Goal: Task Accomplishment & Management: Manage account settings

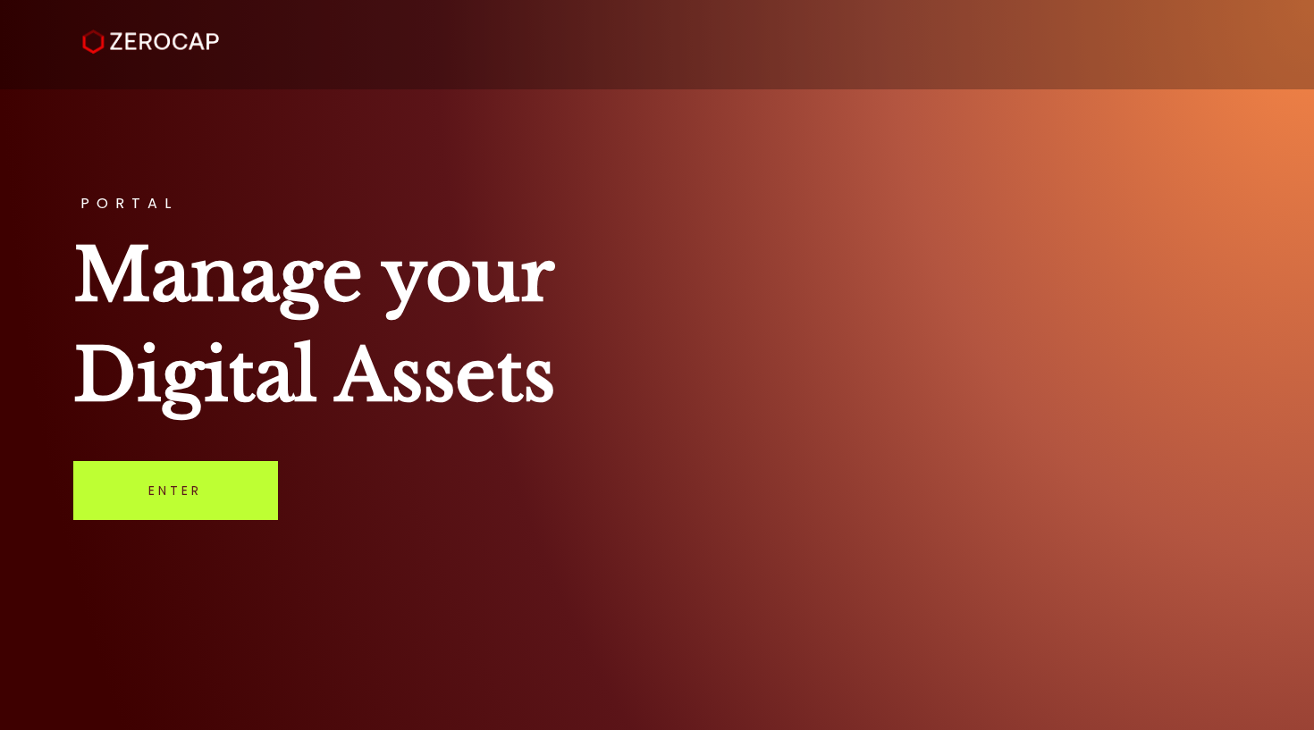
click at [237, 483] on link "Enter" at bounding box center [175, 490] width 205 height 59
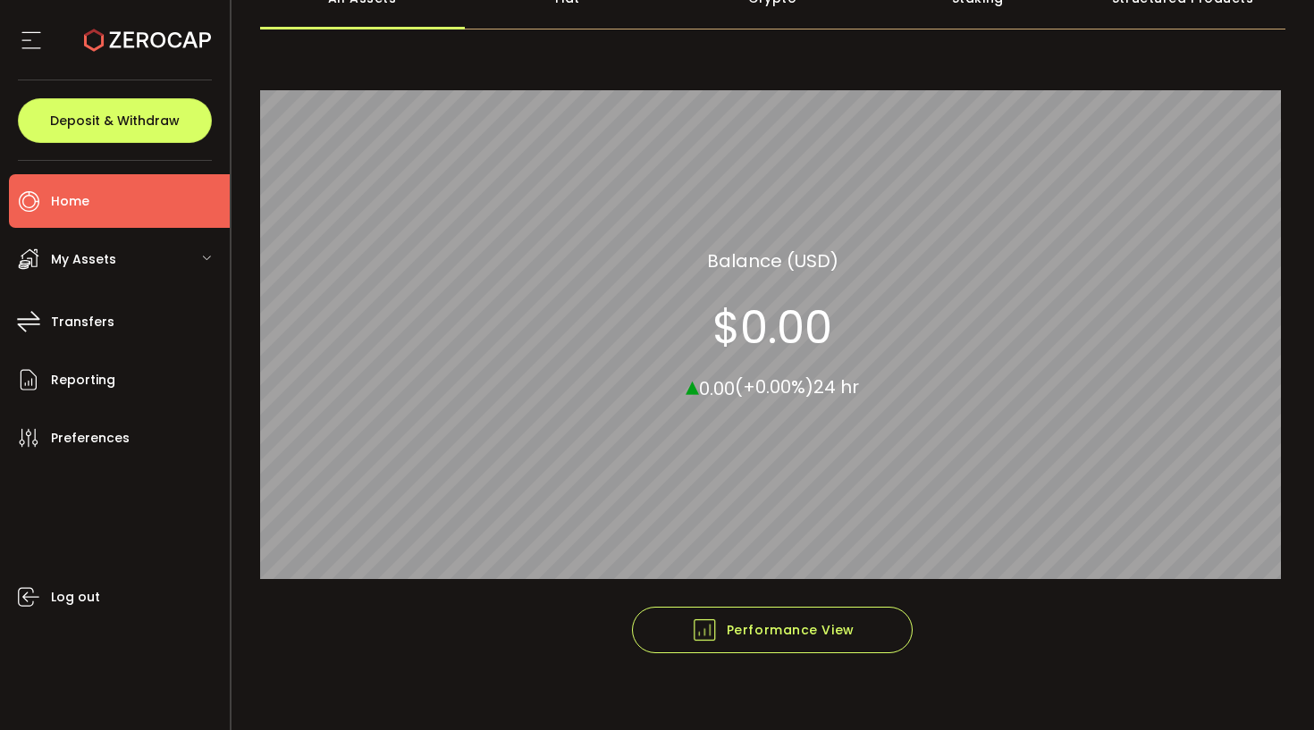
scroll to position [286, 0]
click at [189, 257] on div "My Assets" at bounding box center [119, 259] width 221 height 54
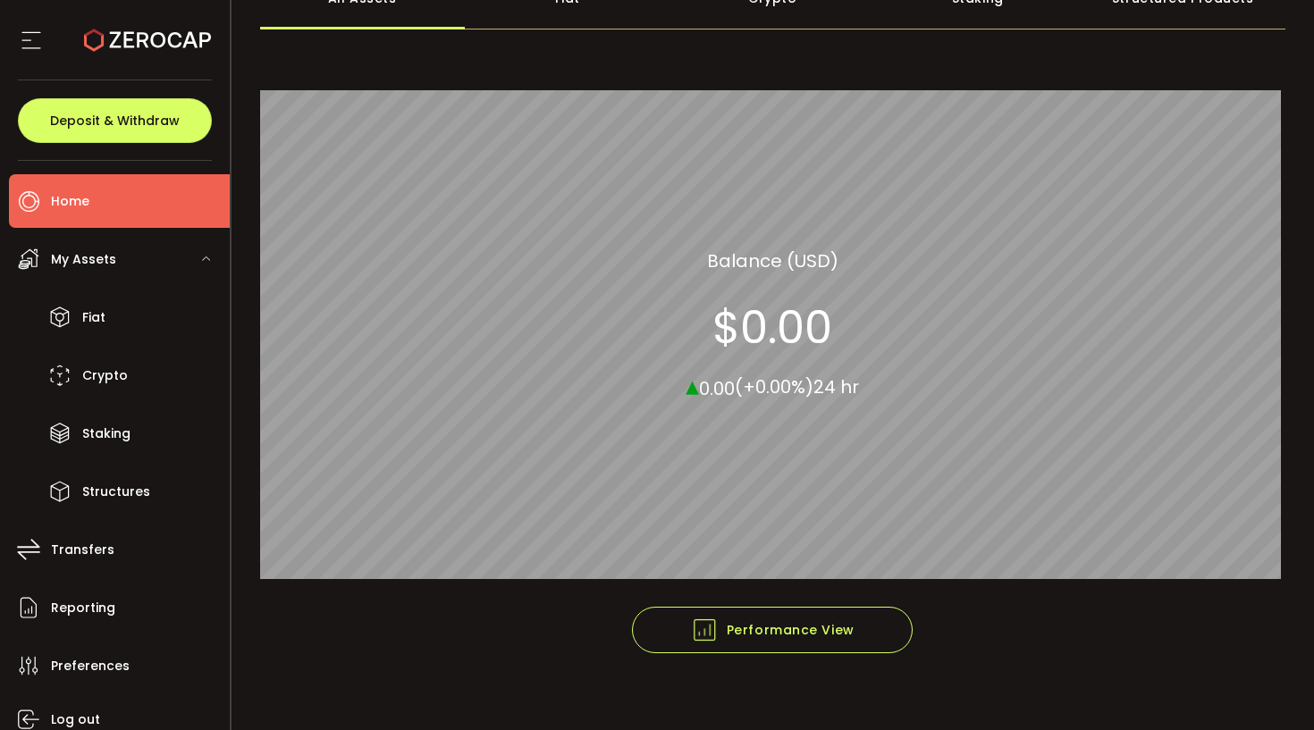
click at [189, 257] on div "My Assets" at bounding box center [119, 259] width 221 height 54
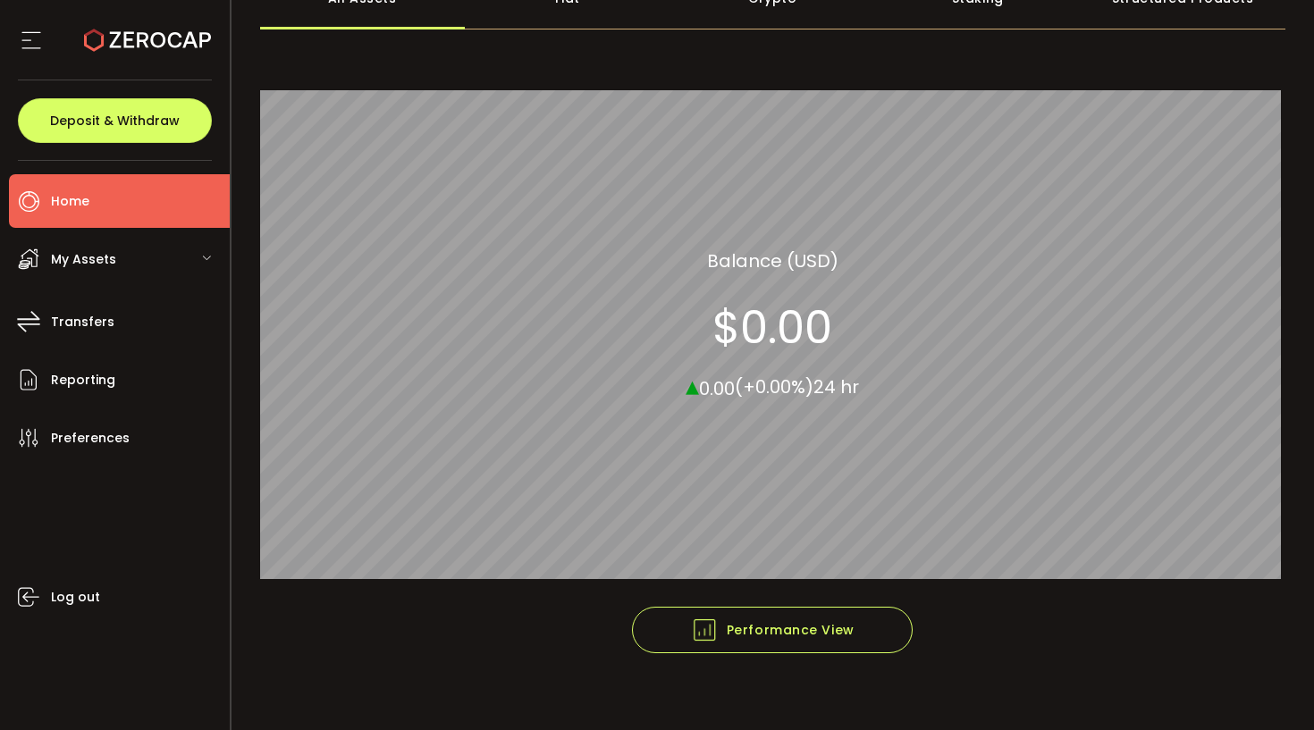
click at [187, 257] on div "My Assets" at bounding box center [119, 259] width 221 height 54
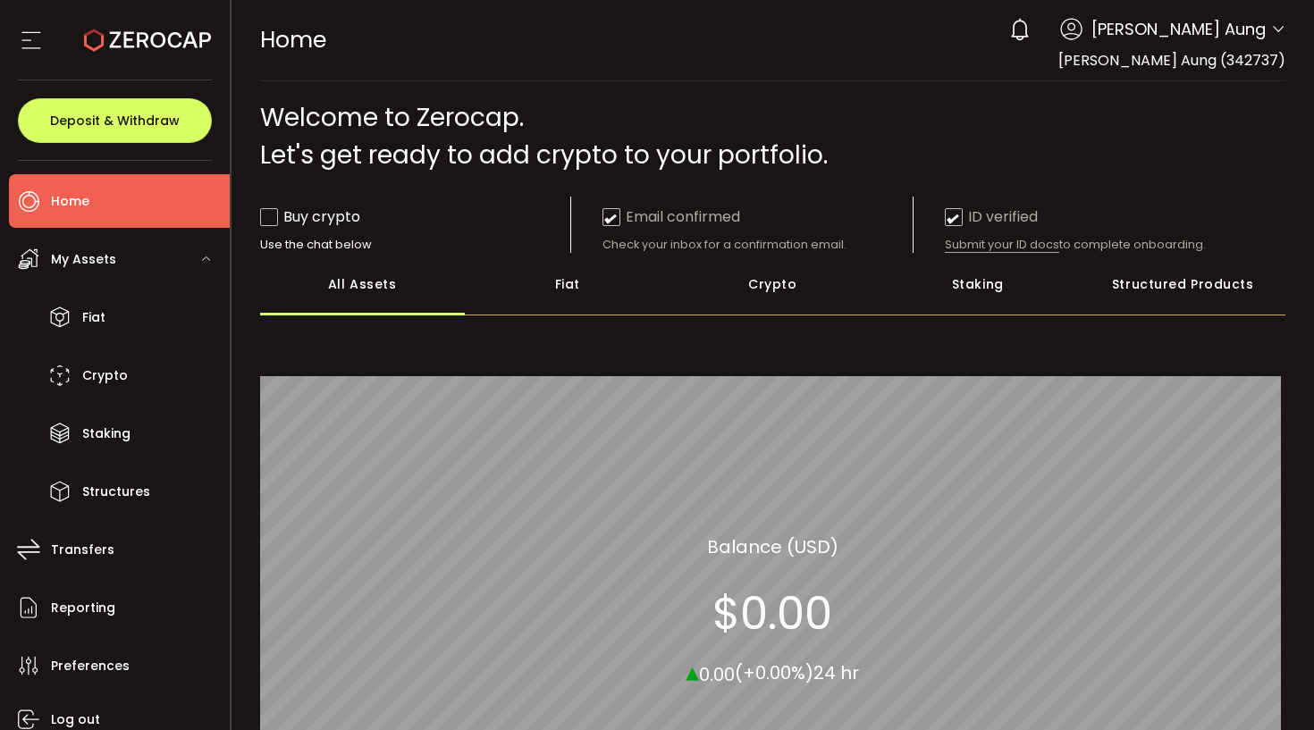
scroll to position [0, 0]
click at [1272, 34] on icon at bounding box center [1278, 29] width 14 height 14
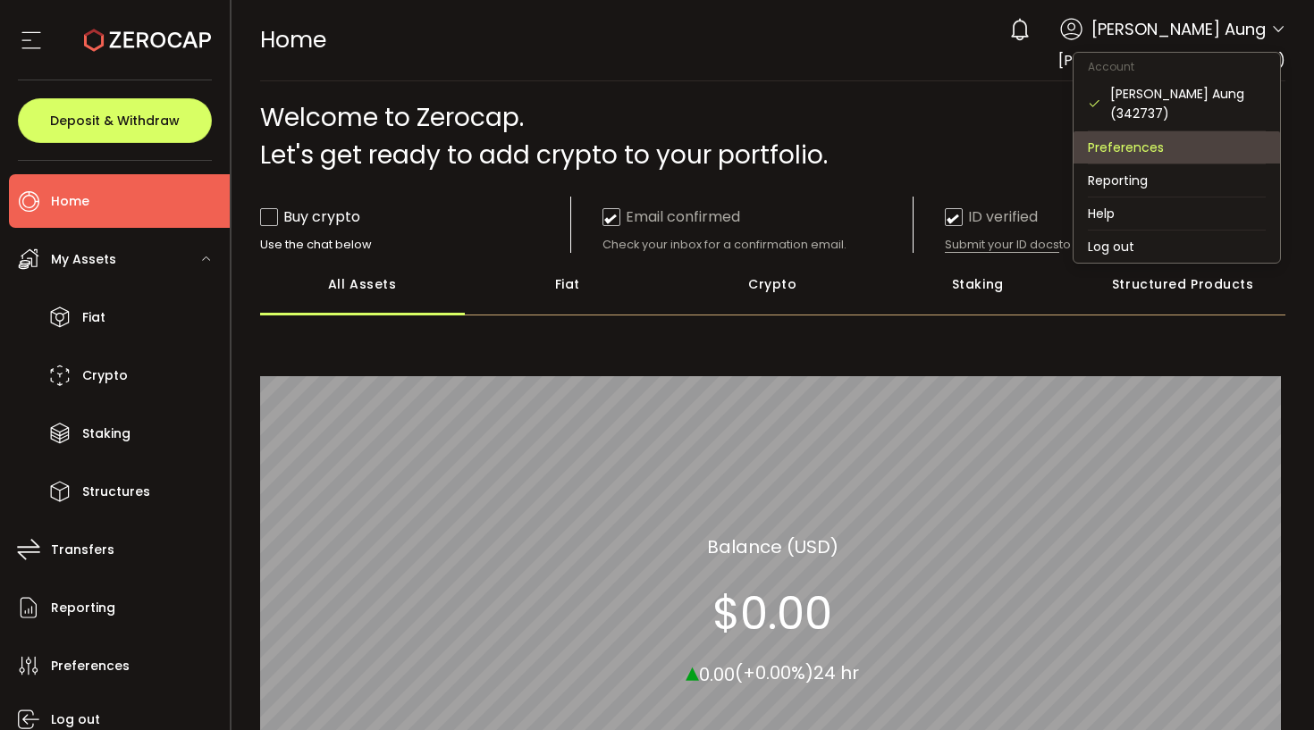
click at [1225, 133] on li "Preferences" at bounding box center [1177, 147] width 206 height 32
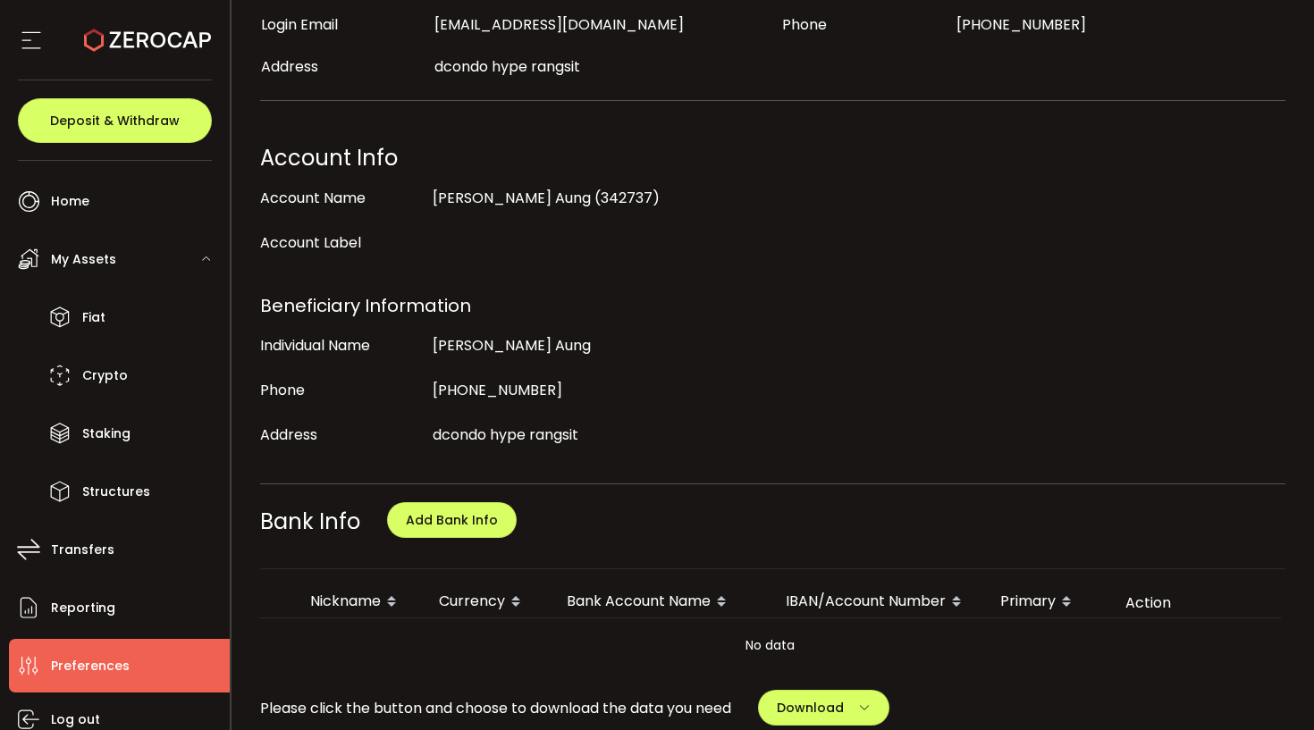
scroll to position [513, 0]
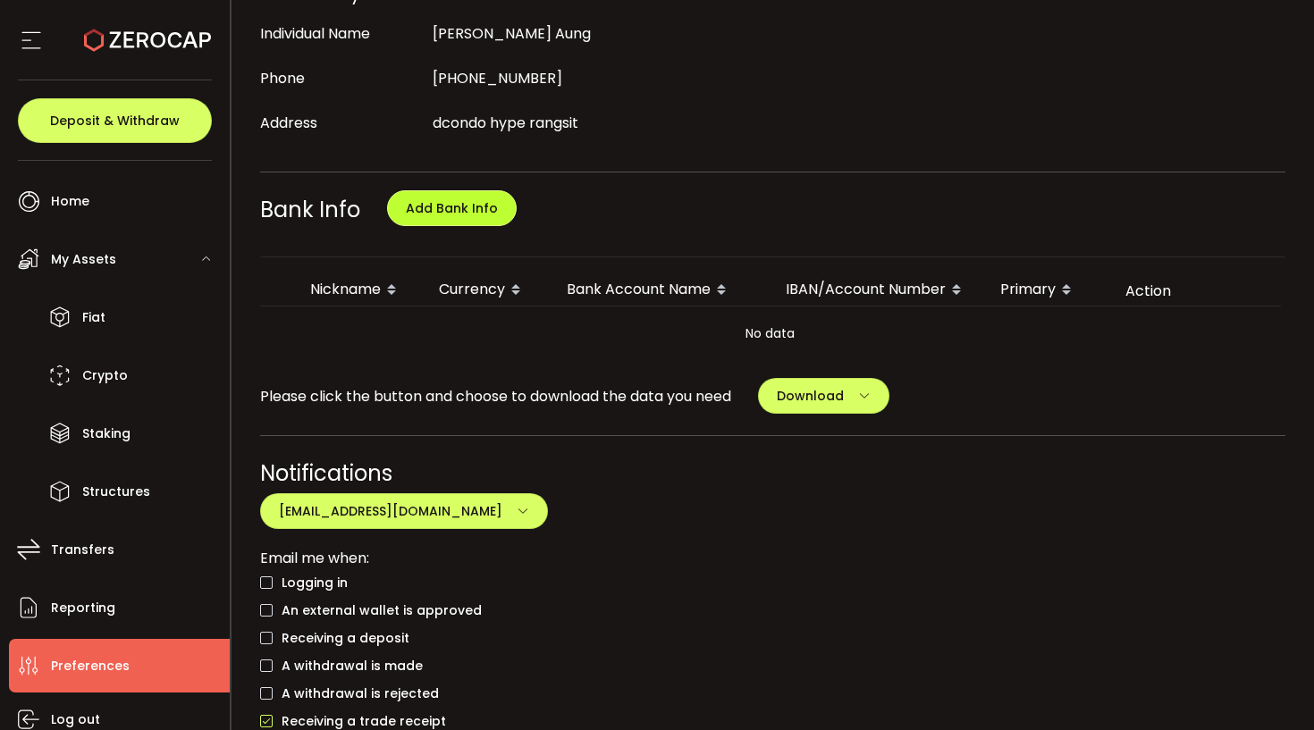
click at [456, 216] on span "Add Bank Info" at bounding box center [452, 208] width 92 height 18
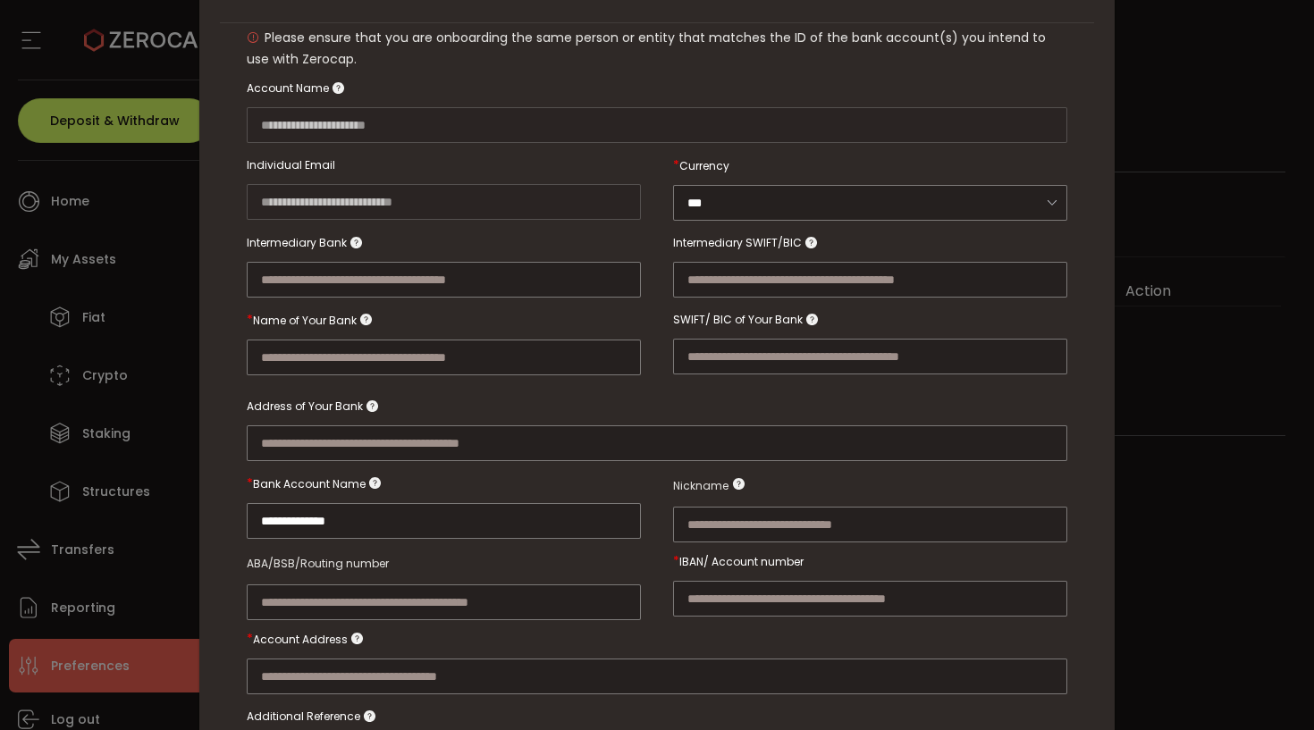
scroll to position [159, 0]
click at [529, 283] on input "New Bank Info" at bounding box center [444, 279] width 394 height 36
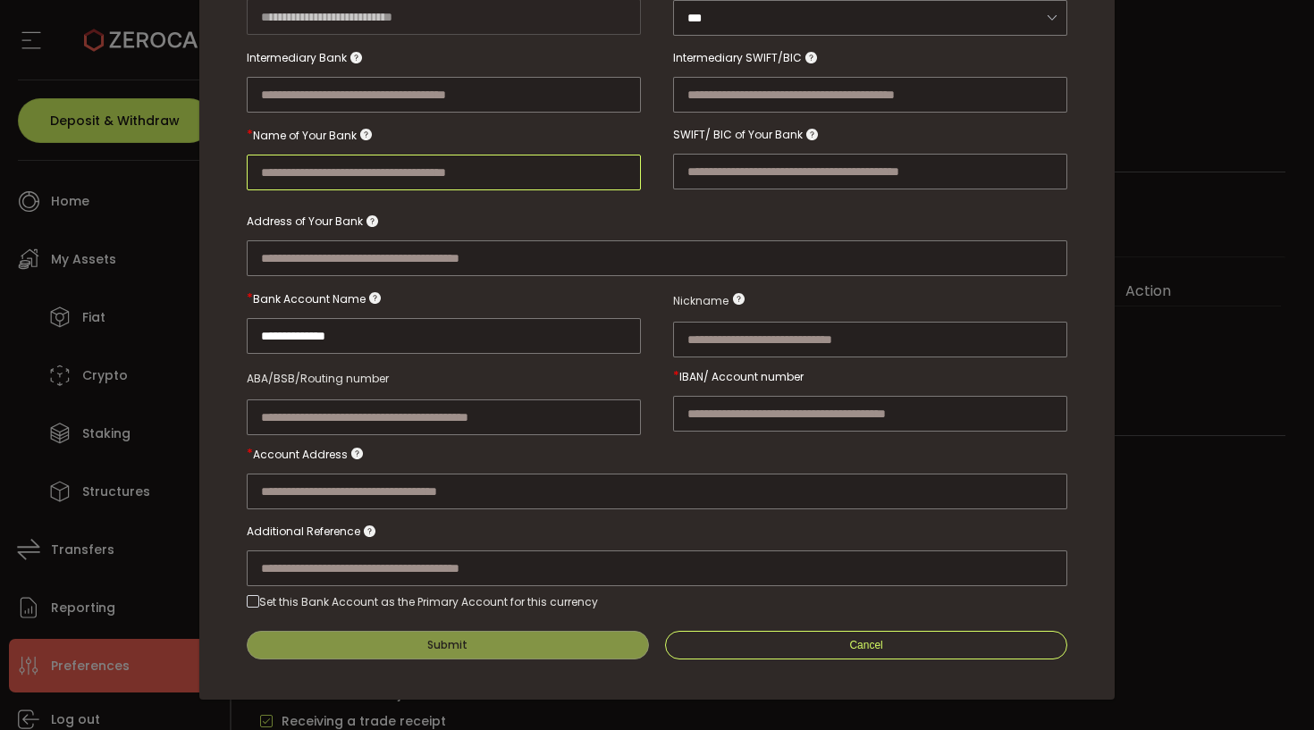
scroll to position [349, 0]
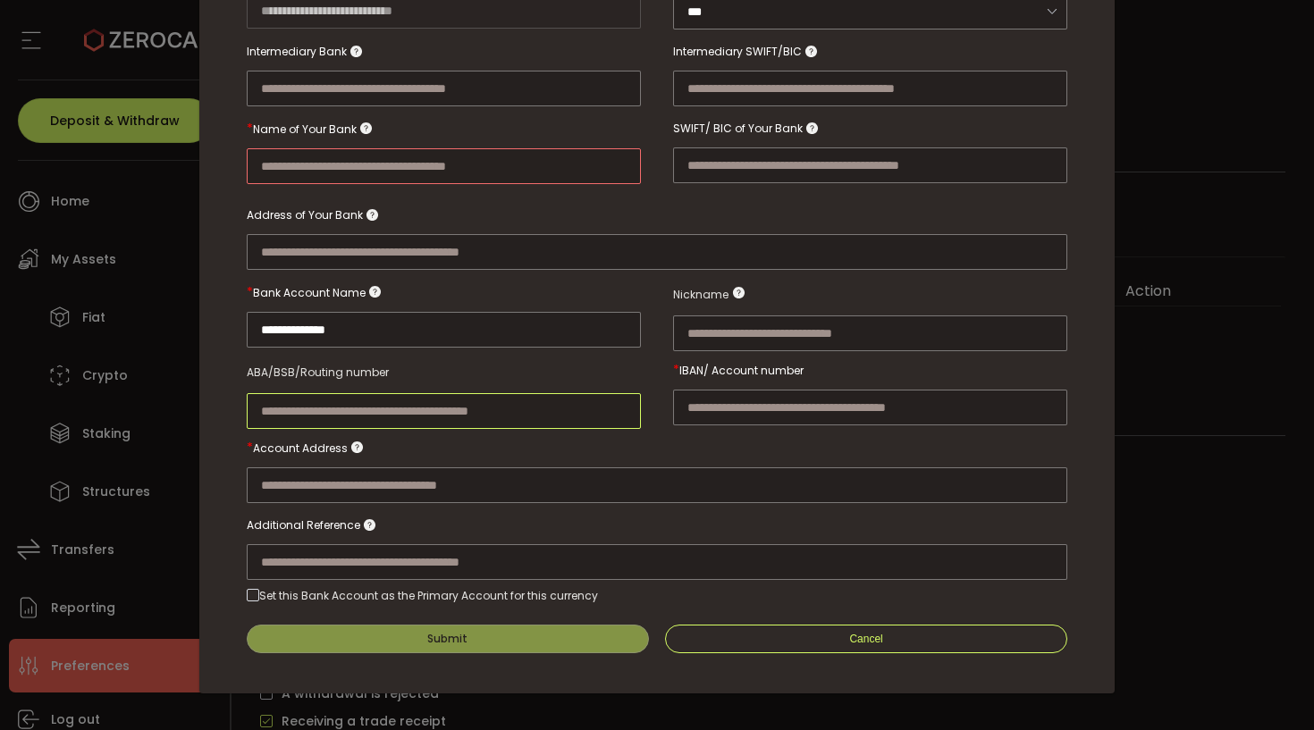
click at [542, 393] on input "New Bank Info" at bounding box center [444, 411] width 394 height 36
click at [809, 410] on input "New Bank Info" at bounding box center [870, 408] width 394 height 36
click at [730, 523] on div "New Bank Info" at bounding box center [657, 544] width 821 height 72
click at [715, 556] on input "New Bank Info" at bounding box center [657, 562] width 821 height 36
click at [570, 597] on form "**********" at bounding box center [657, 244] width 821 height 817
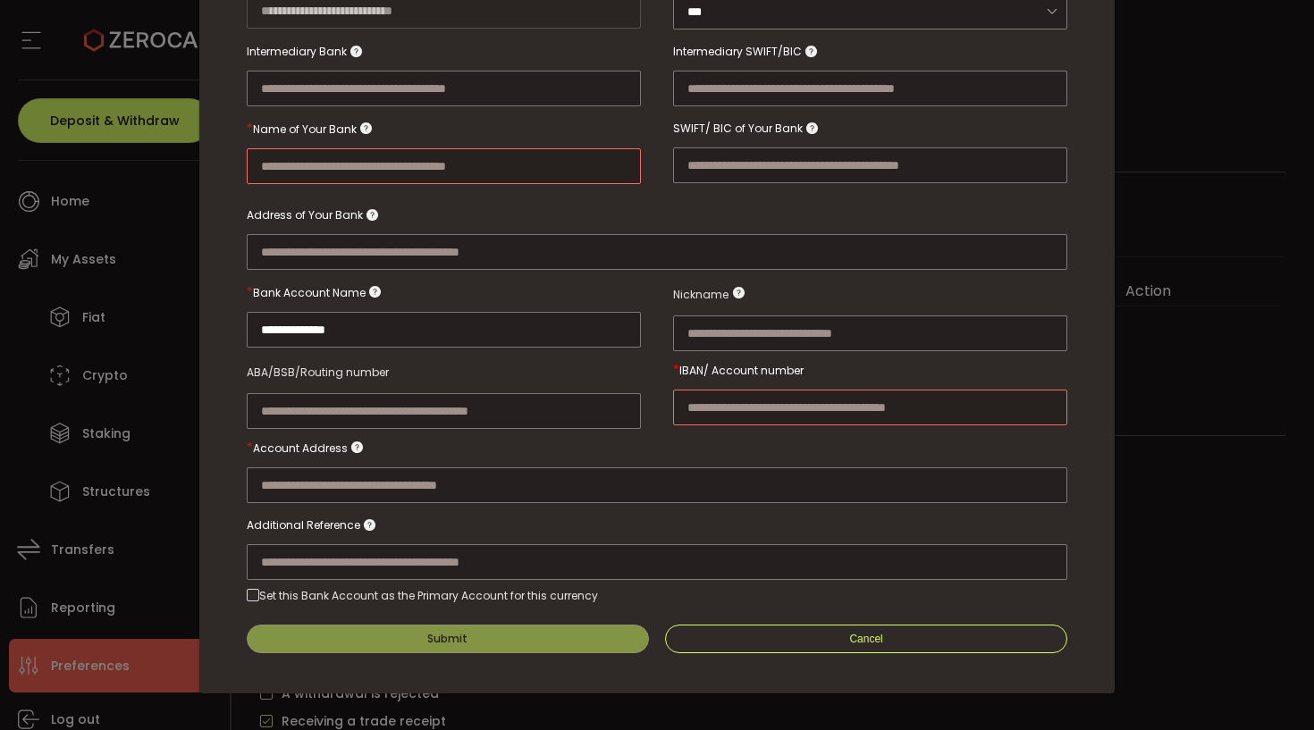
click at [563, 591] on div "Set this Bank Account as the Primary Account for this currency" at bounding box center [428, 595] width 339 height 15
click at [340, 593] on div "Set this Bank Account as the Primary Account for this currency" at bounding box center [428, 595] width 339 height 15
click at [265, 588] on div "Set this Bank Account as the Primary Account for this currency" at bounding box center [428, 595] width 339 height 15
click at [256, 589] on span "New Bank Info" at bounding box center [253, 595] width 13 height 13
click at [255, 589] on span "New Bank Info" at bounding box center [253, 595] width 13 height 13
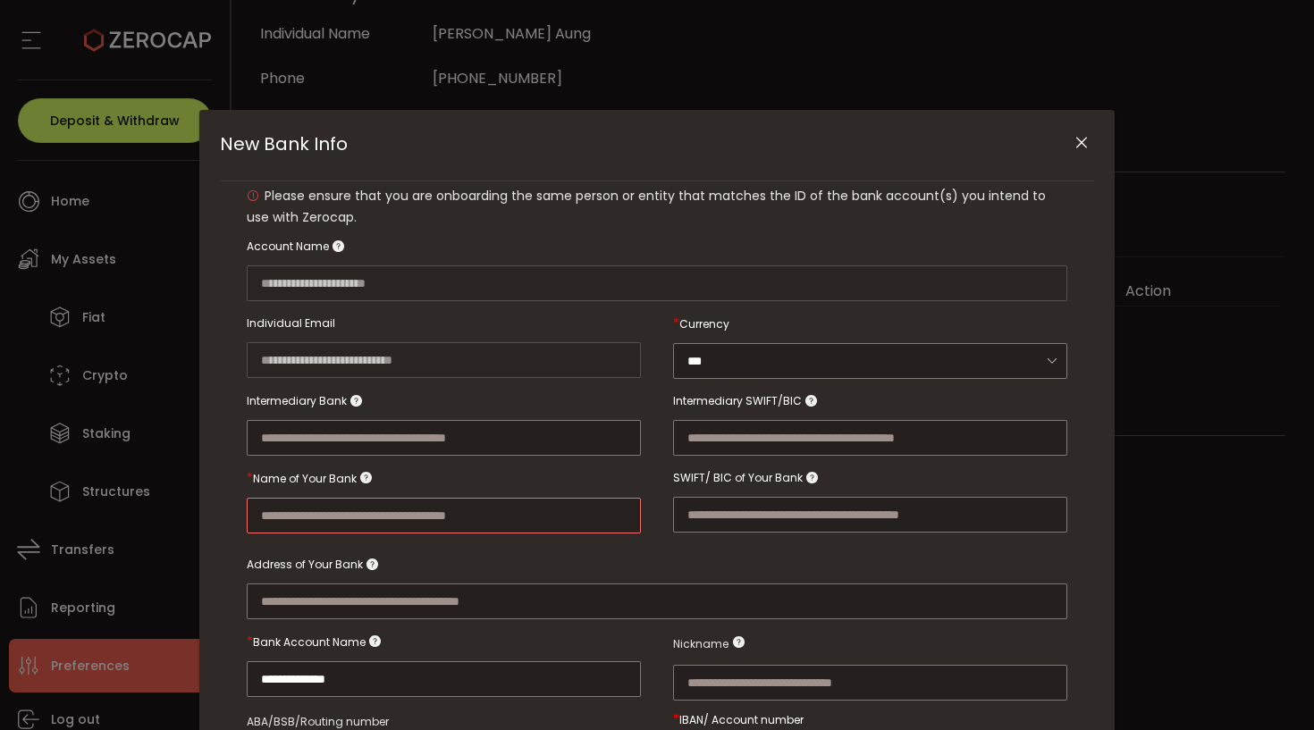
scroll to position [0, 0]
click at [838, 364] on input "***" at bounding box center [870, 361] width 394 height 36
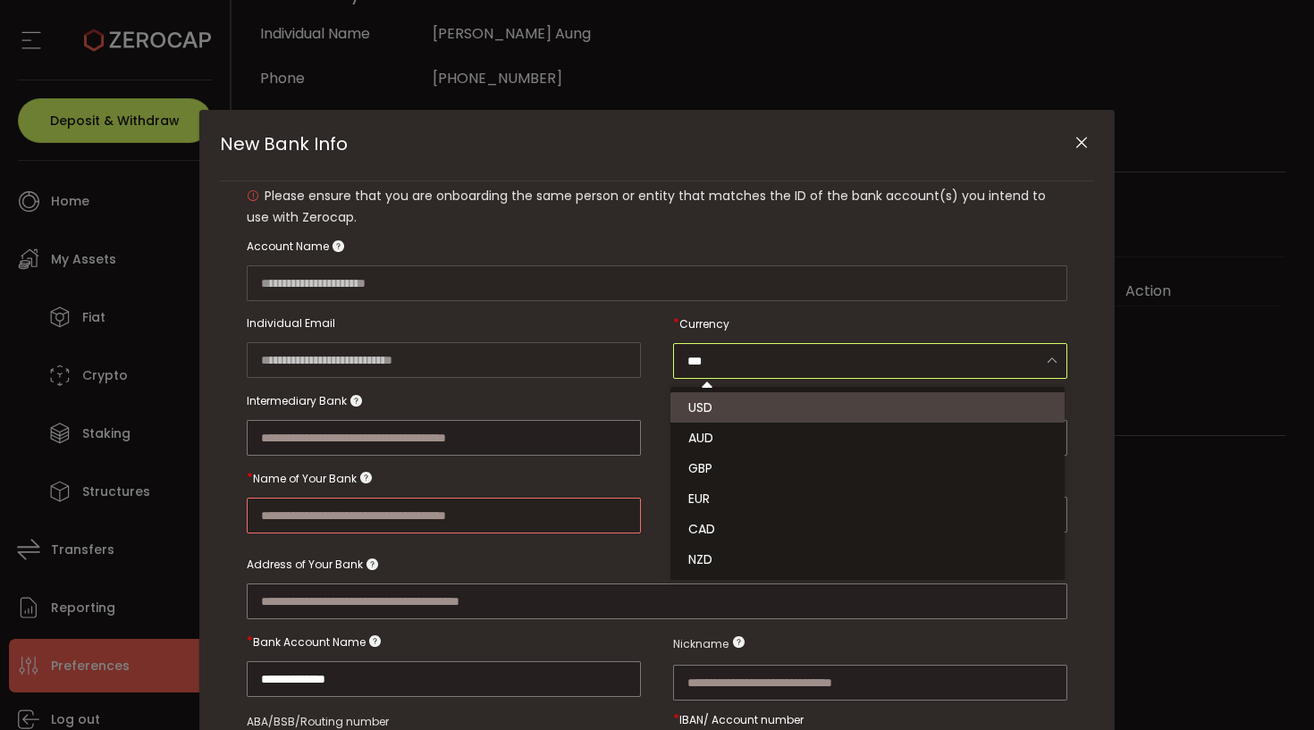
click at [537, 391] on div "New Bank Info" at bounding box center [444, 419] width 394 height 72
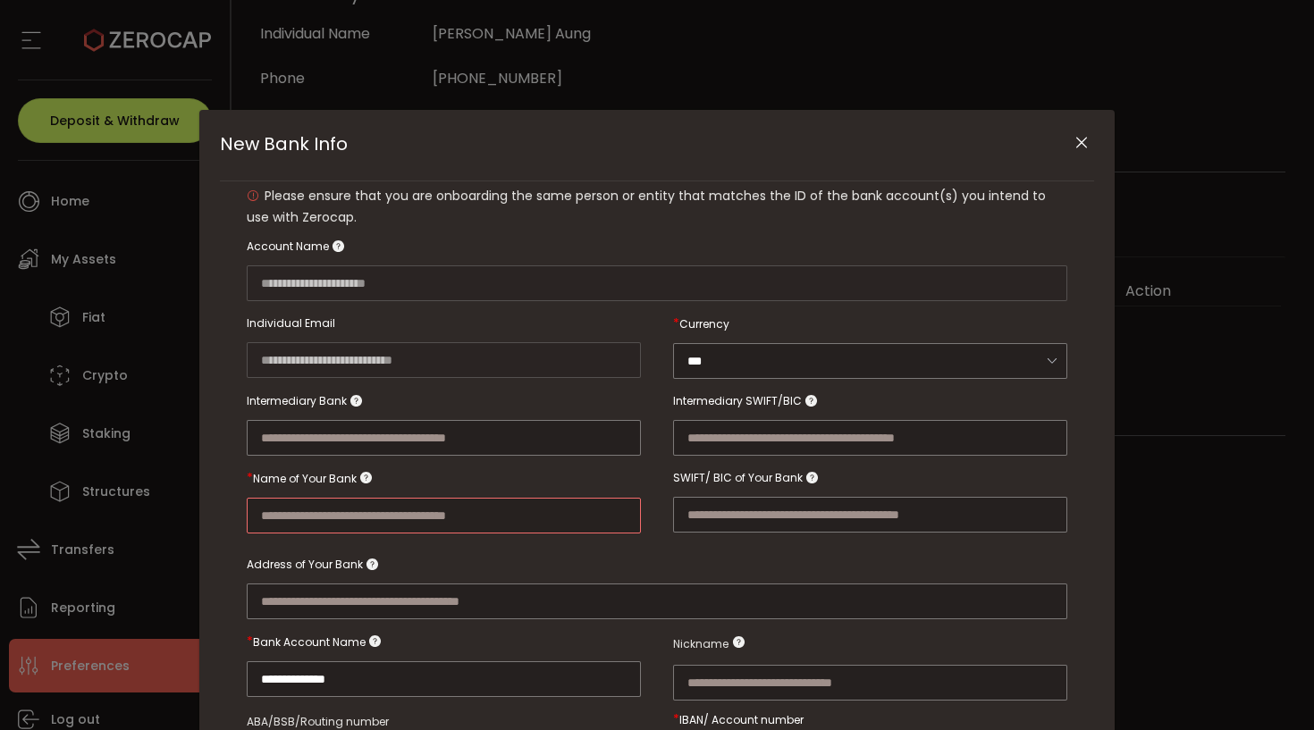
click at [1083, 142] on icon "Close" at bounding box center [1082, 143] width 18 height 18
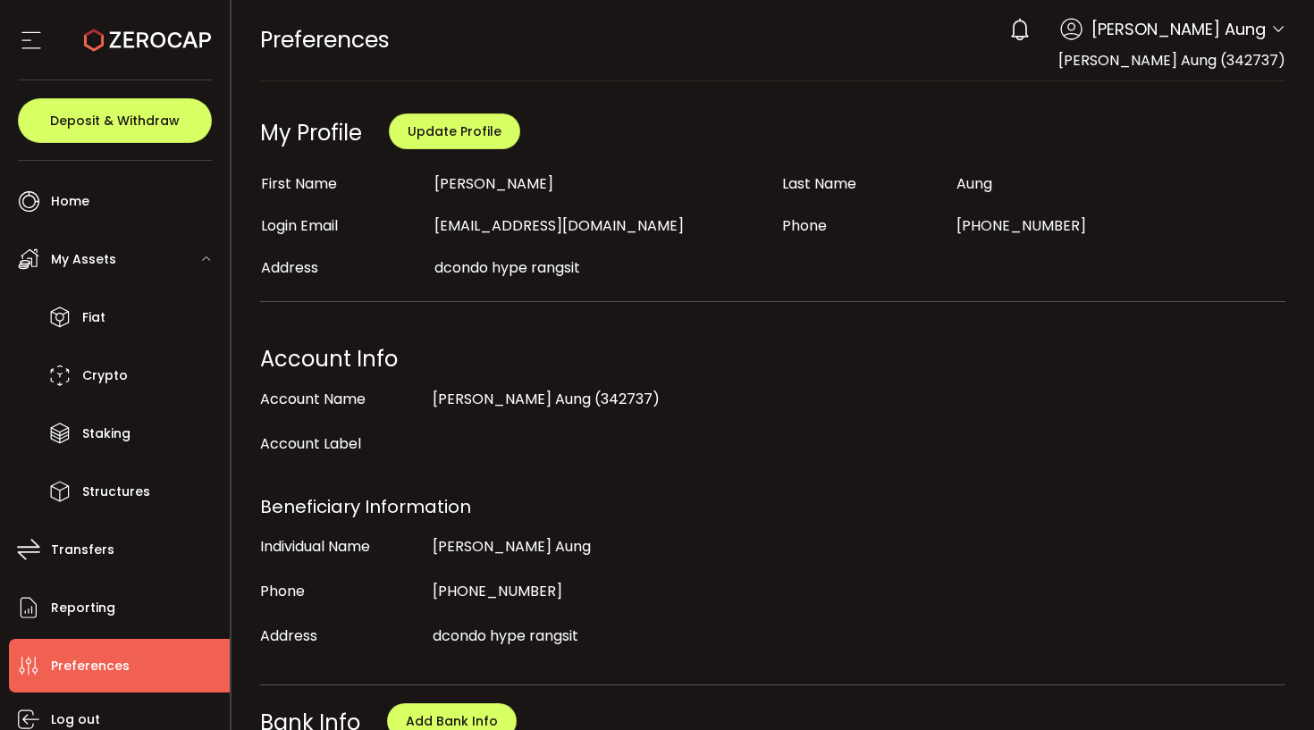
click at [1263, 20] on div "0 Hein Htet Aung Account Hein Htet Aung (342737) Preferences Reporting Help Log…" at bounding box center [1142, 29] width 285 height 39
click at [1259, 32] on span "[PERSON_NAME] Aung" at bounding box center [1178, 29] width 174 height 24
click at [1271, 32] on icon at bounding box center [1278, 29] width 14 height 14
click at [1253, 26] on span "[PERSON_NAME] Aung" at bounding box center [1178, 29] width 174 height 24
click at [1032, 28] on icon at bounding box center [1019, 29] width 25 height 25
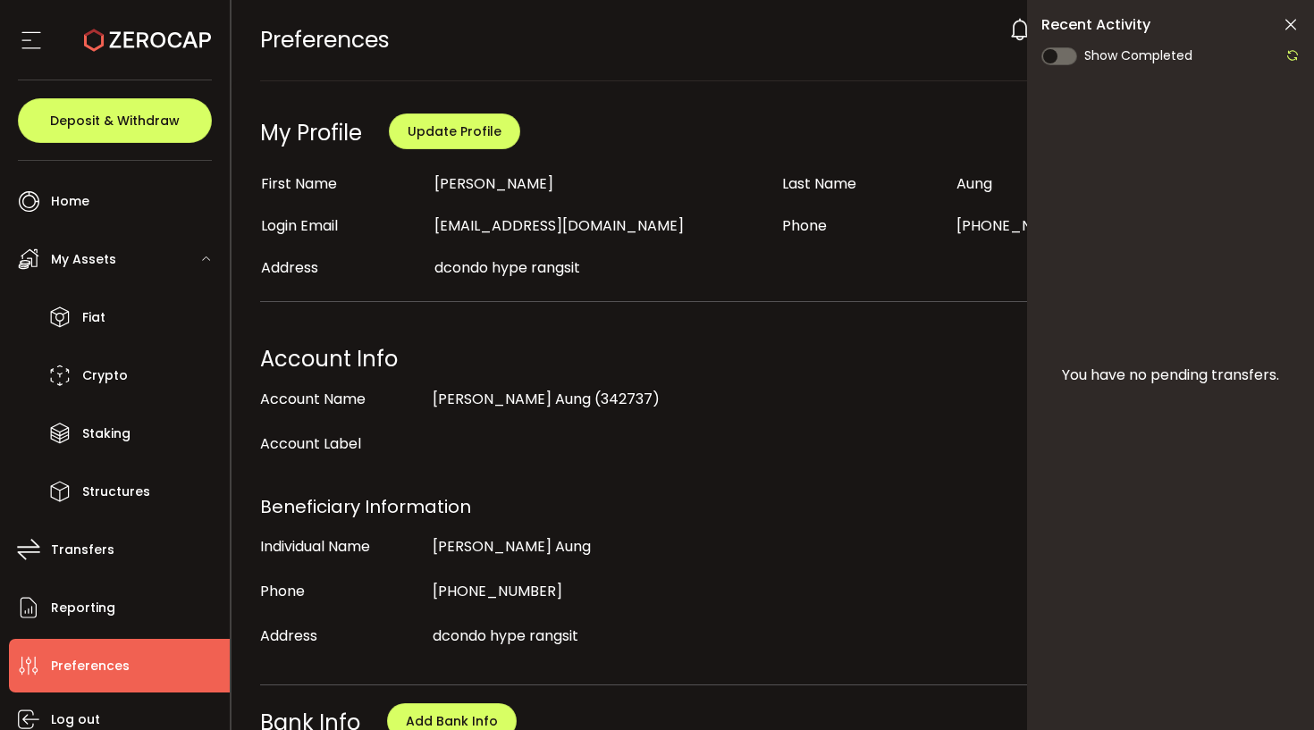
click at [1295, 30] on icon at bounding box center [1291, 25] width 18 height 18
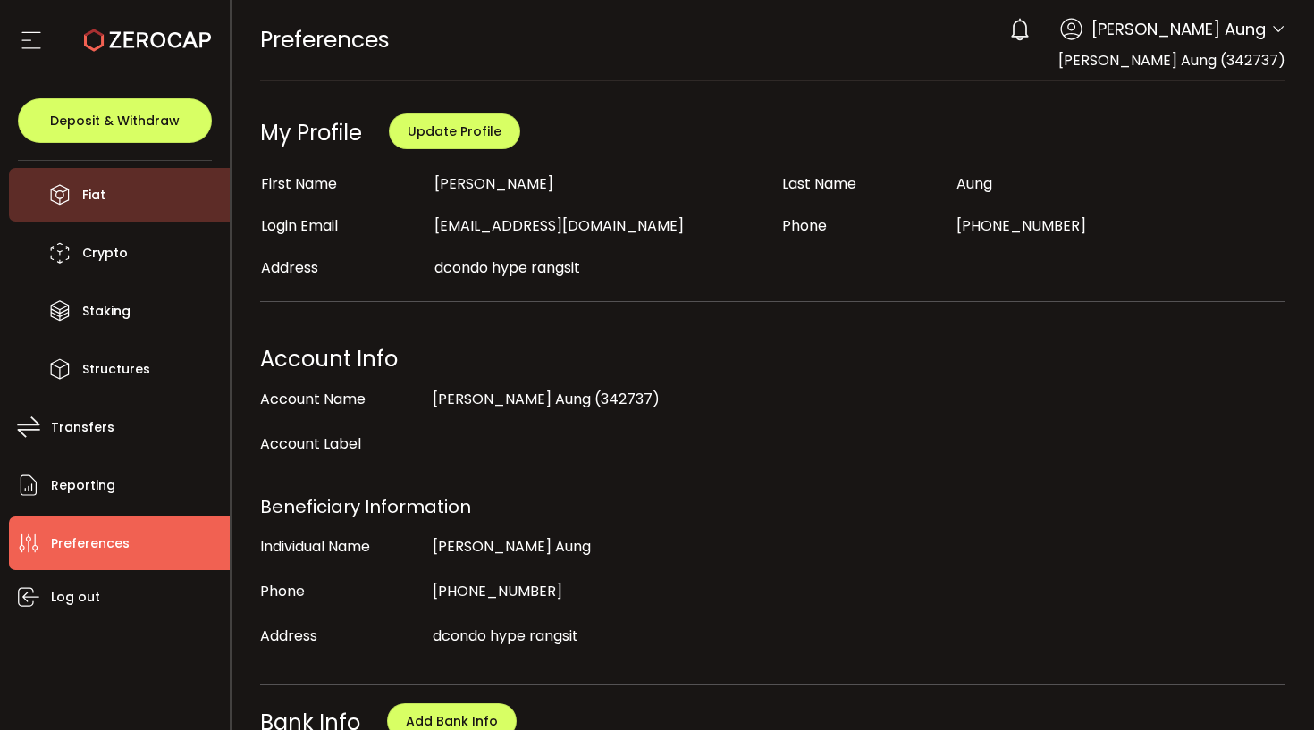
scroll to position [122, 0]
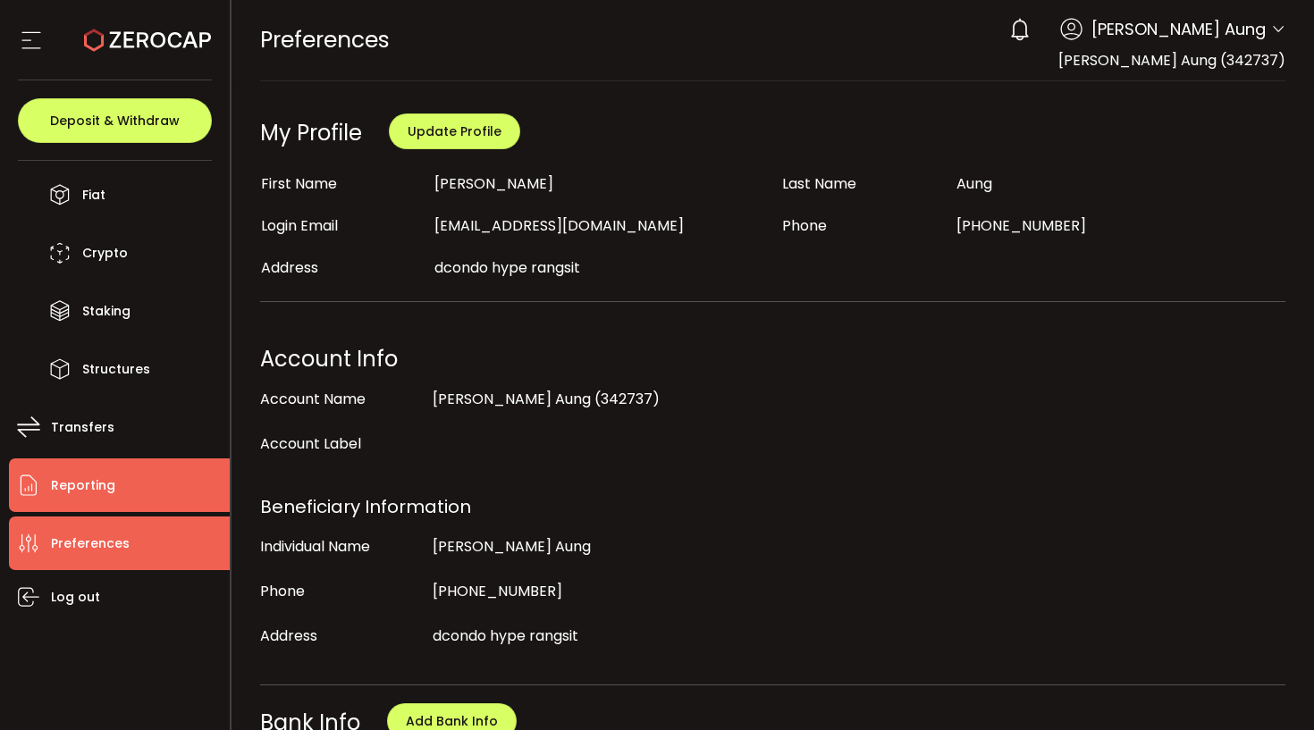
click at [146, 470] on li "Reporting" at bounding box center [119, 486] width 221 height 54
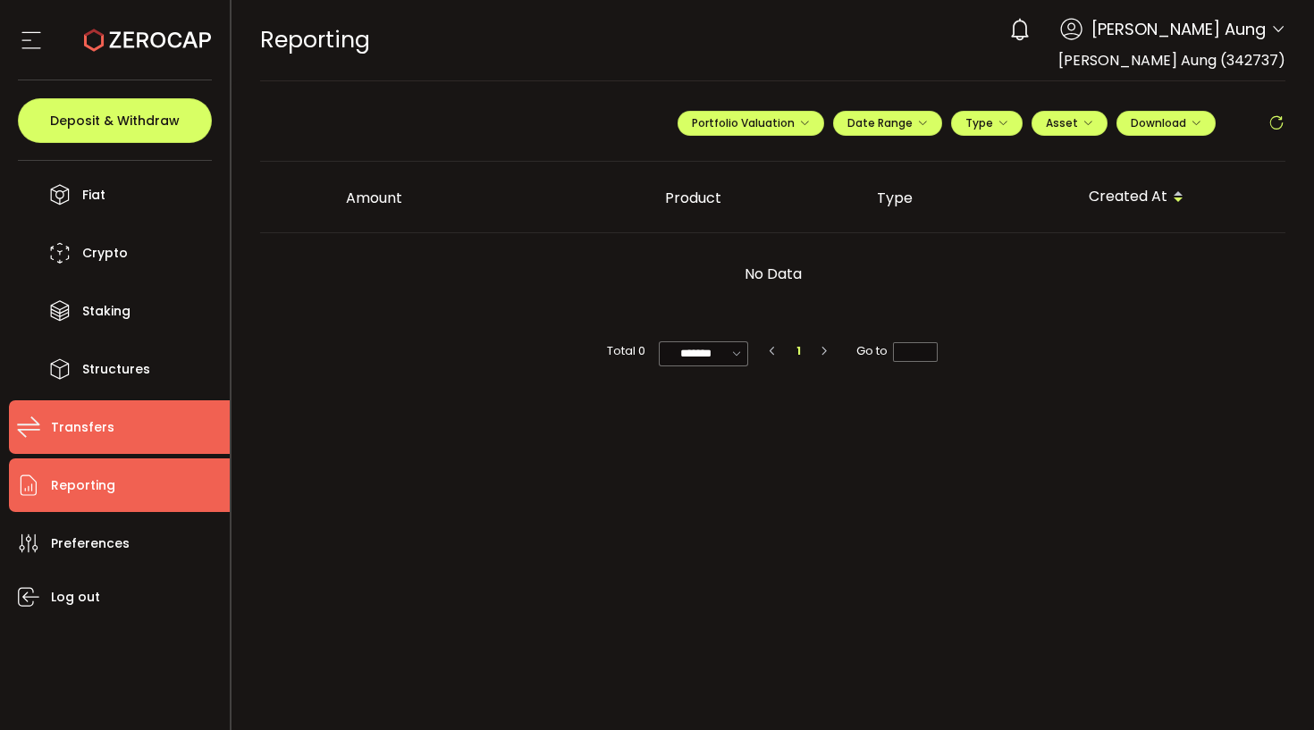
click at [164, 439] on li "Transfers" at bounding box center [119, 427] width 221 height 54
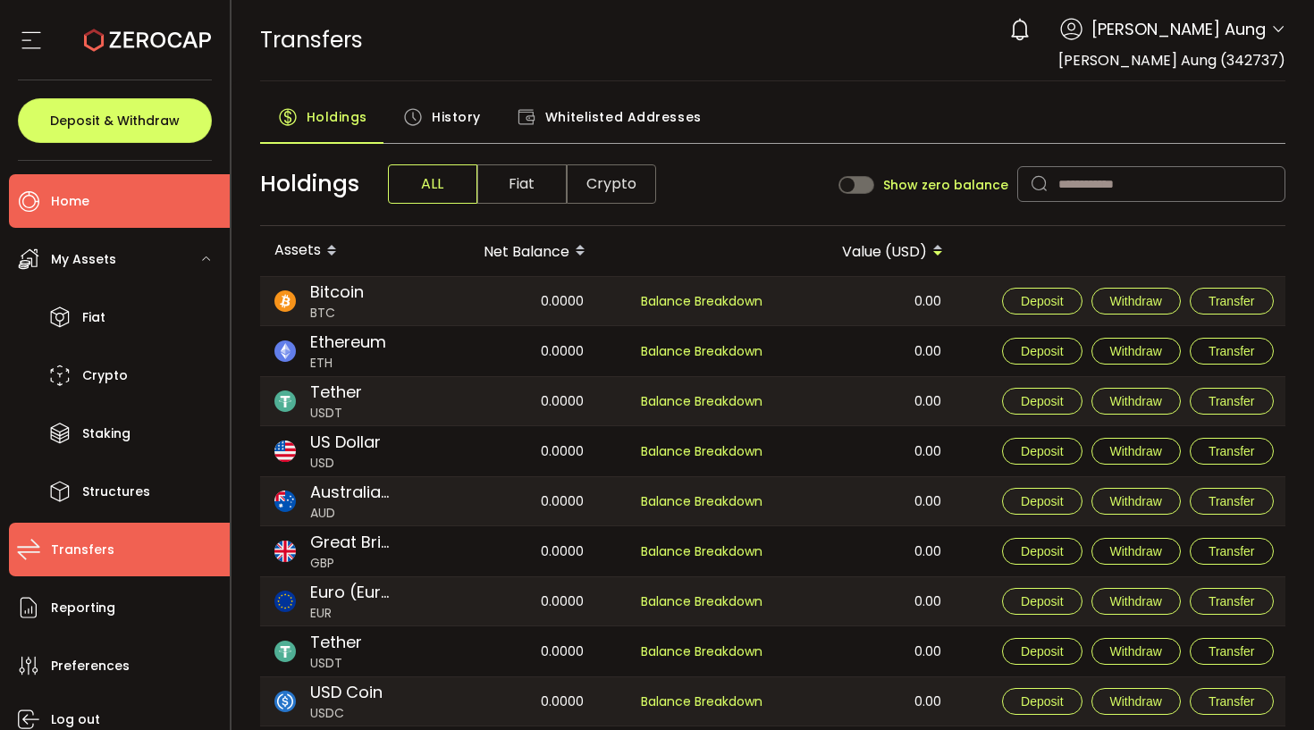
click at [157, 212] on li "Home" at bounding box center [119, 201] width 221 height 54
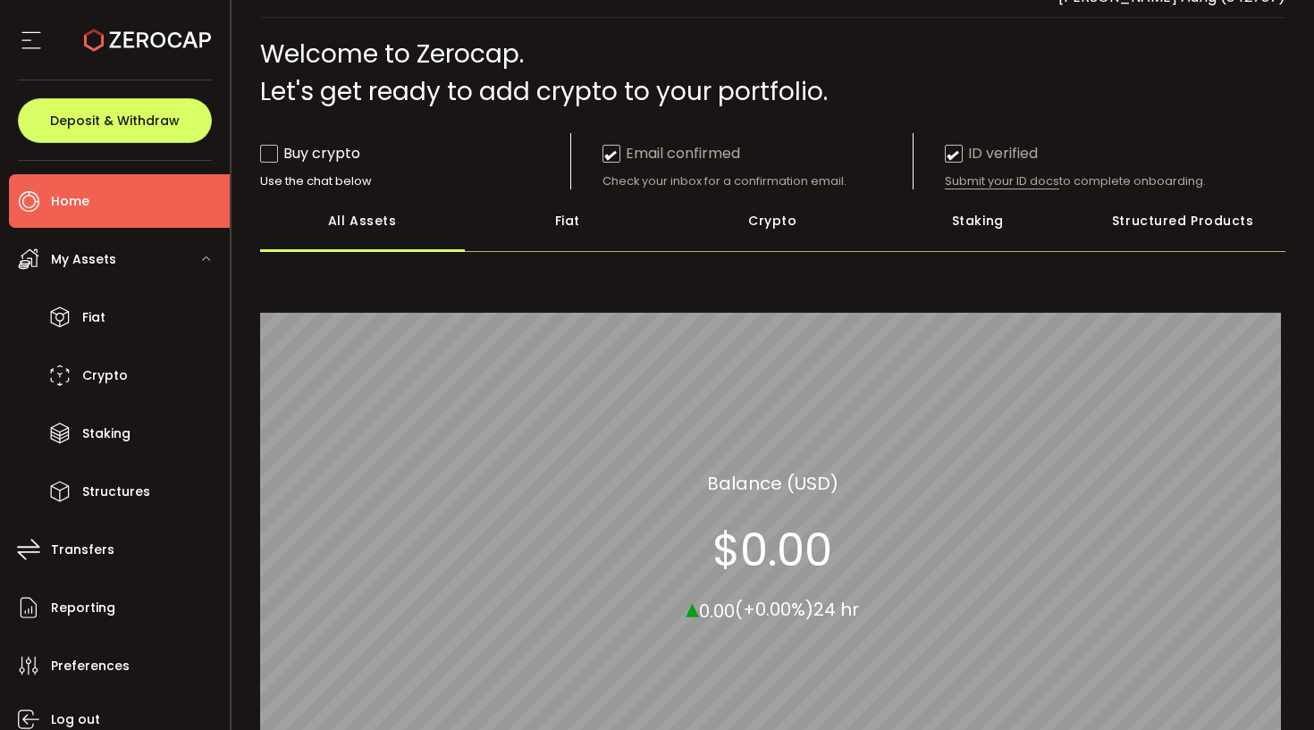
scroll to position [67, 0]
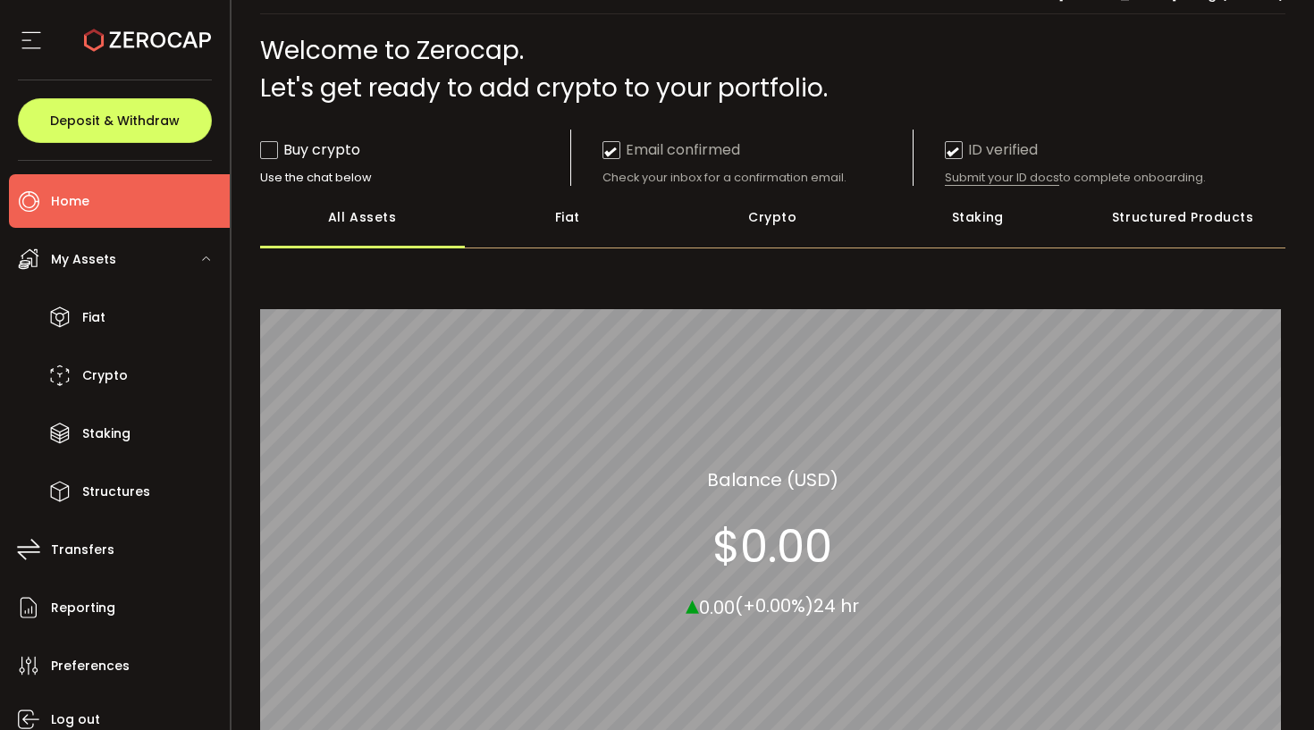
click at [573, 226] on div "Fiat" at bounding box center [568, 217] width 206 height 63
click at [776, 243] on div "Crypto" at bounding box center [773, 217] width 206 height 63
click at [943, 227] on div "Staking" at bounding box center [978, 217] width 206 height 63
click at [348, 213] on div "All Assets" at bounding box center [363, 217] width 206 height 63
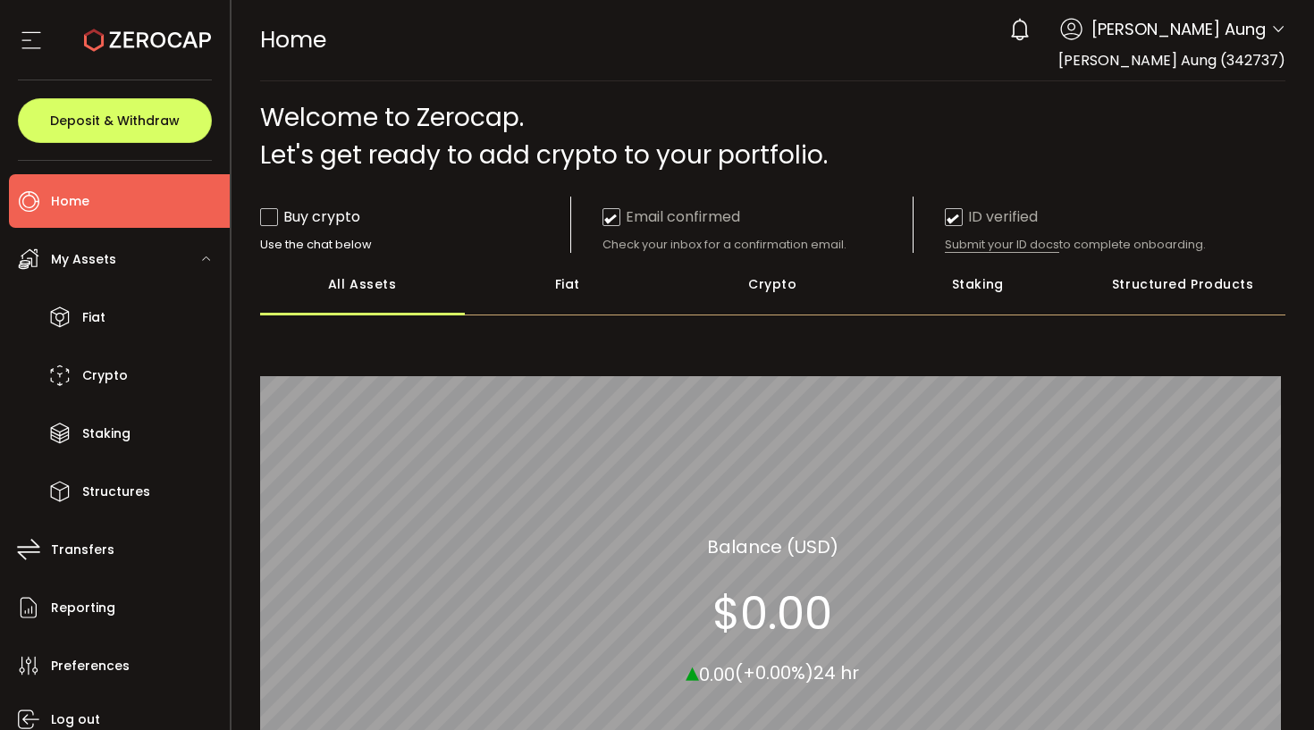
click at [30, 32] on use at bounding box center [30, 40] width 19 height 17
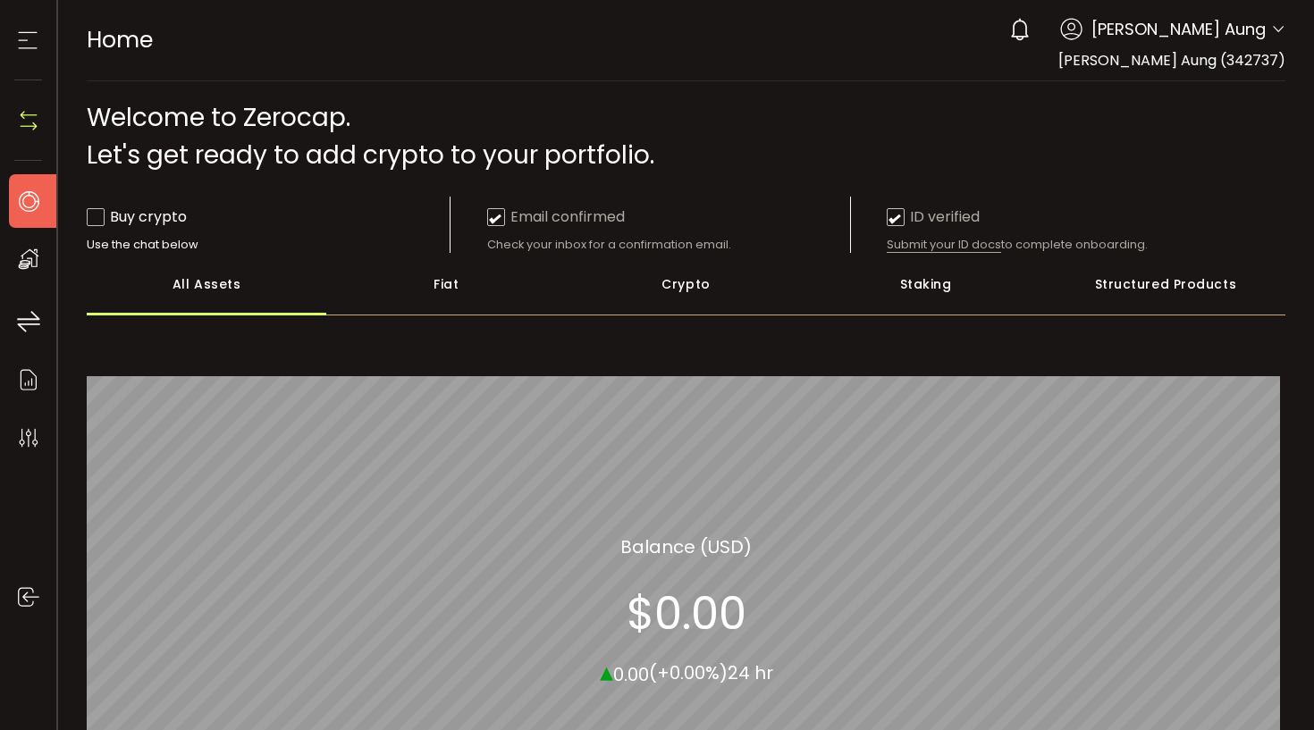
click at [30, 32] on use at bounding box center [28, 40] width 19 height 17
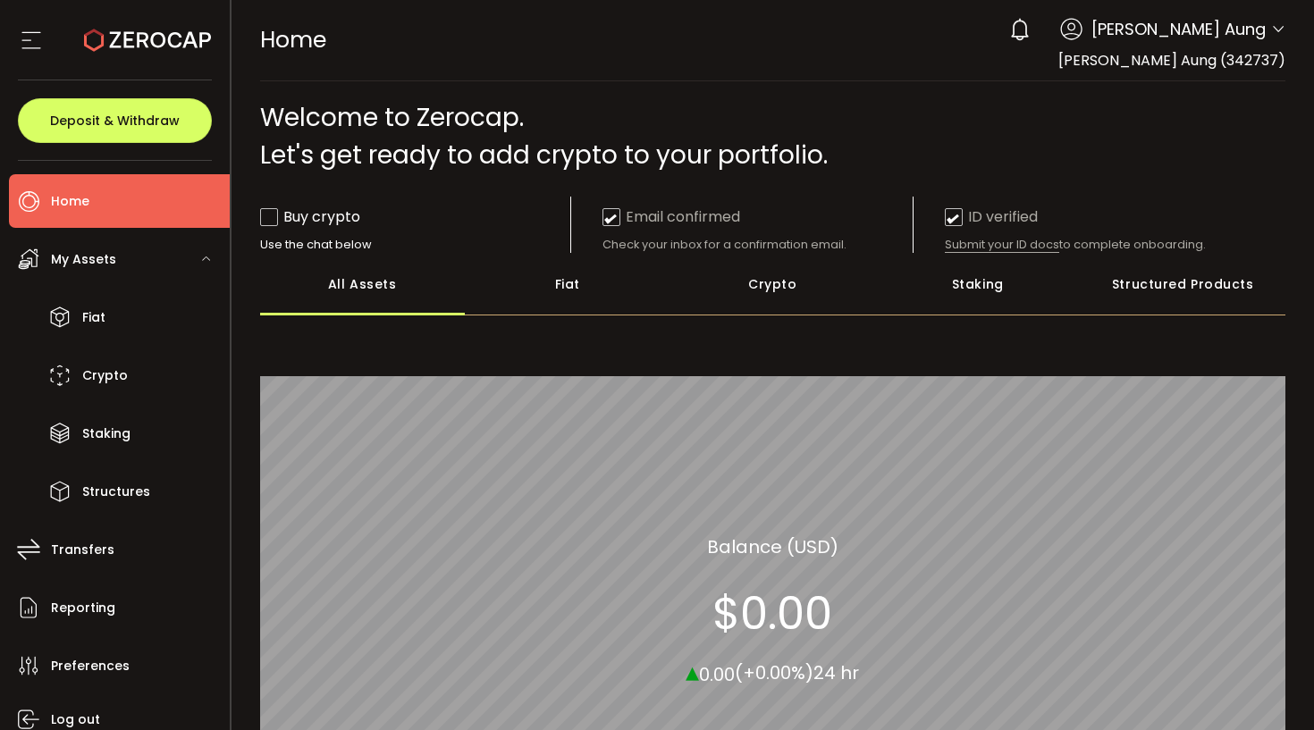
click at [1206, 285] on div "Structured Products" at bounding box center [1184, 284] width 206 height 63
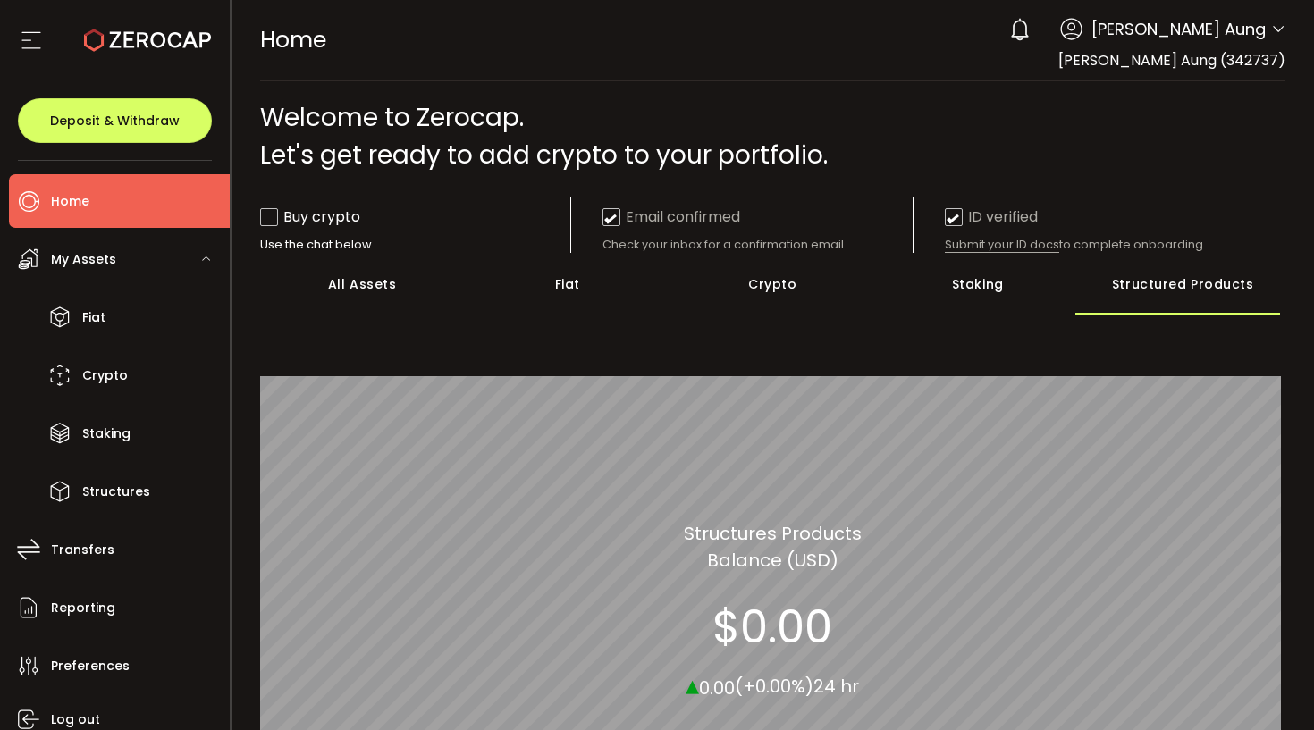
click at [999, 284] on div "Staking" at bounding box center [978, 284] width 206 height 63
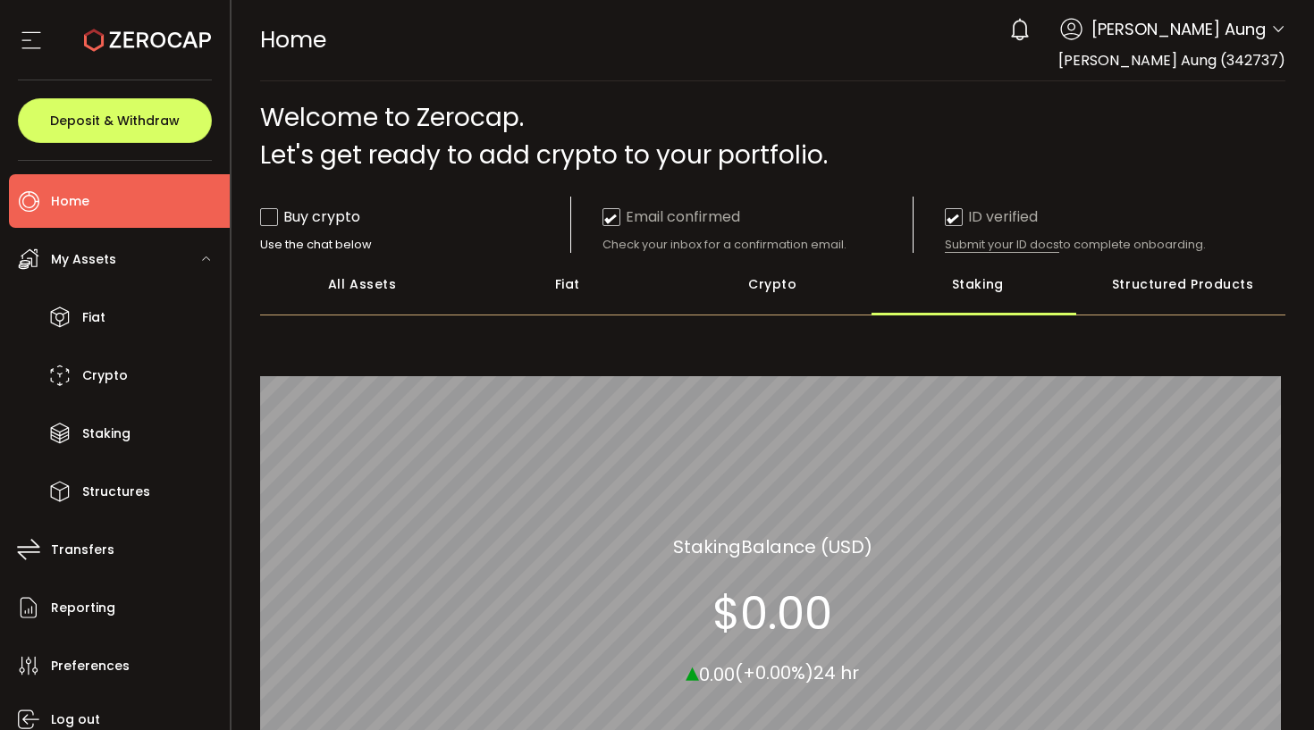
click at [815, 274] on div "Crypto" at bounding box center [773, 284] width 206 height 63
click at [585, 289] on div "Fiat" at bounding box center [568, 284] width 206 height 63
click at [400, 297] on div "All Assets" at bounding box center [363, 284] width 206 height 63
click at [267, 227] on span at bounding box center [269, 218] width 18 height 20
click at [268, 218] on span at bounding box center [269, 217] width 18 height 18
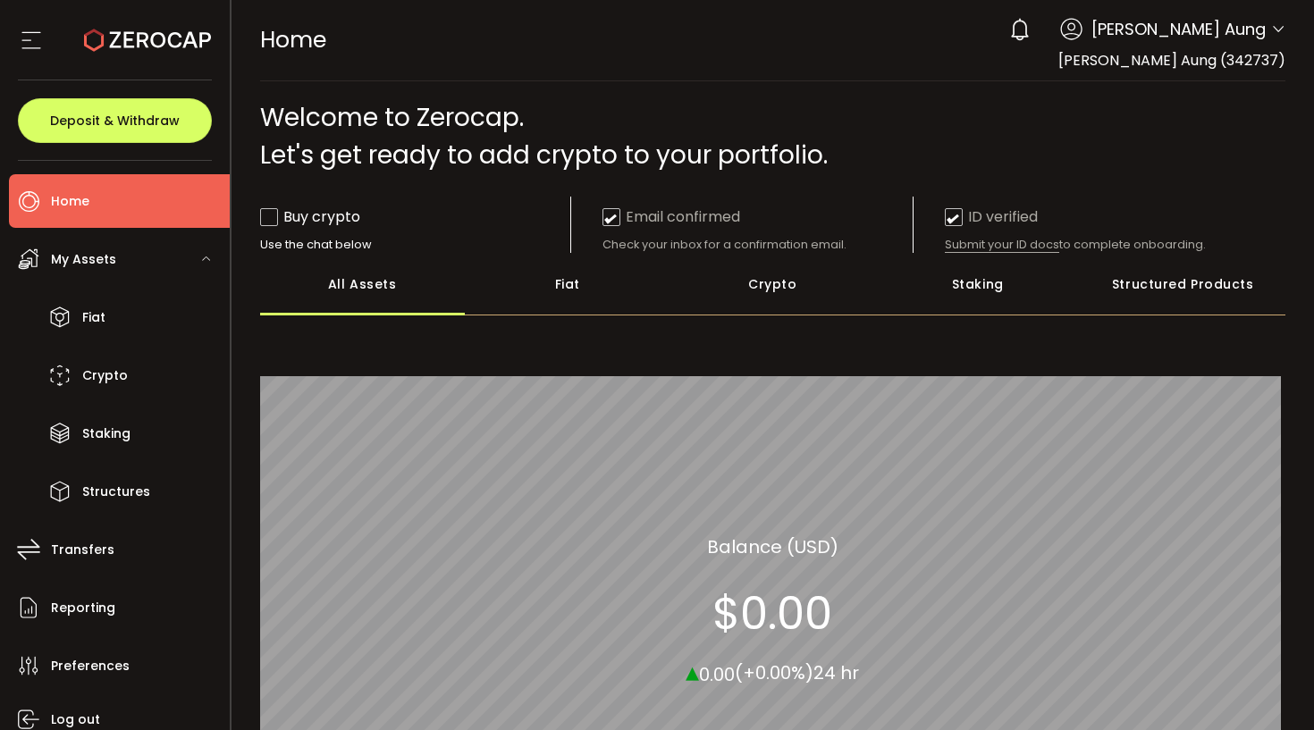
click at [268, 218] on span at bounding box center [269, 217] width 18 height 18
click at [35, 53] on icon at bounding box center [31, 40] width 27 height 27
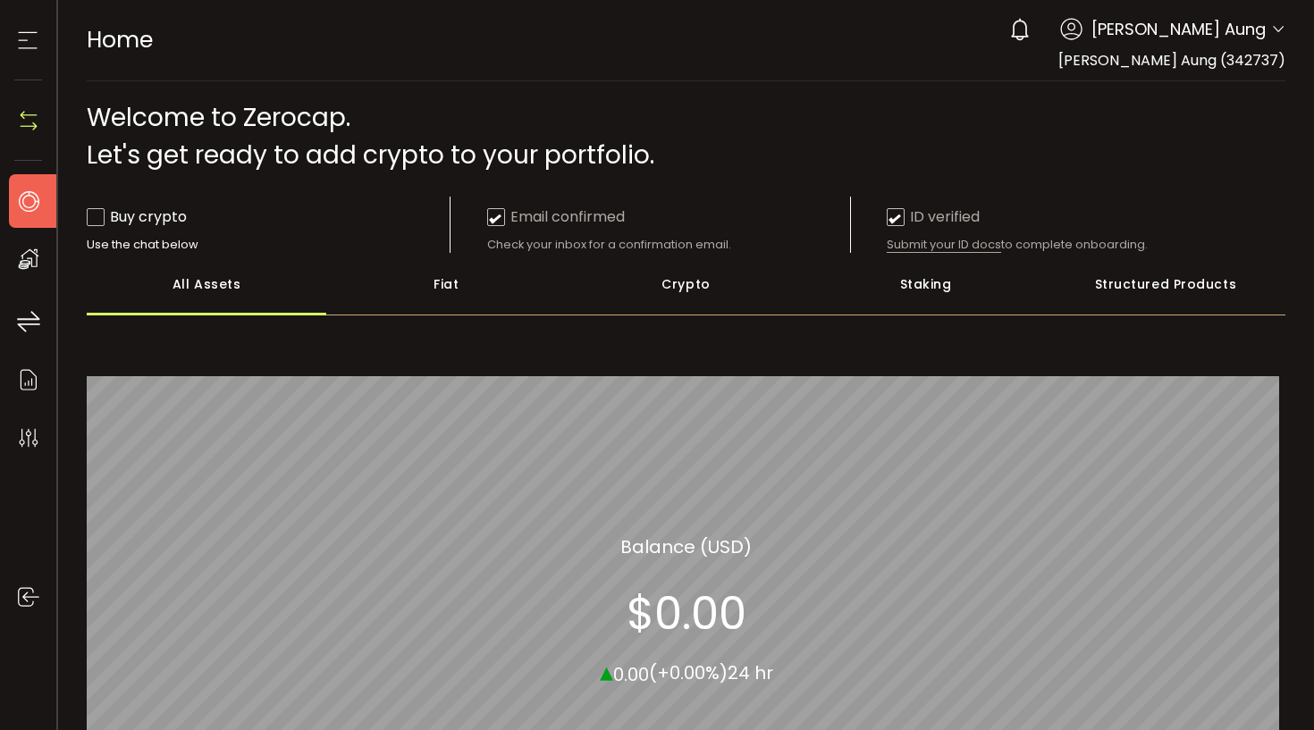
click at [30, 41] on icon at bounding box center [27, 40] width 27 height 27
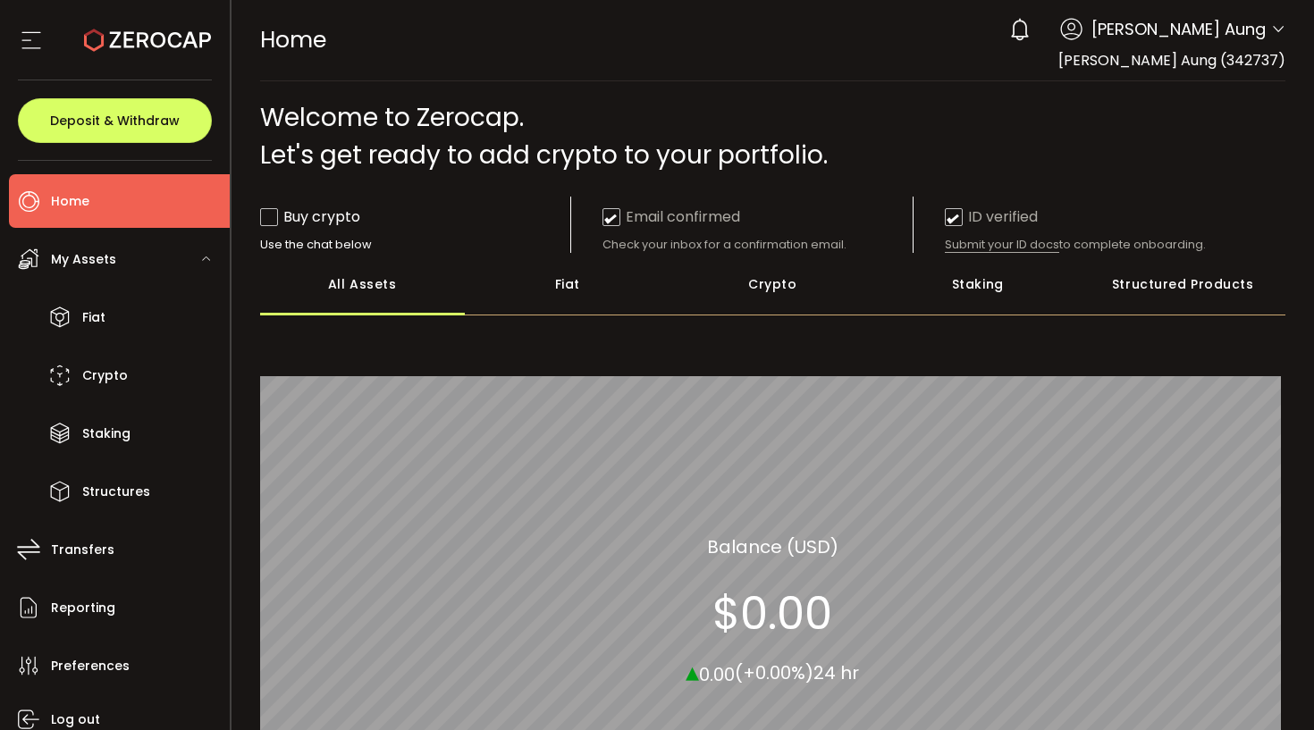
click at [1255, 39] on span "[PERSON_NAME] Aung" at bounding box center [1178, 29] width 174 height 24
click at [1271, 28] on icon at bounding box center [1278, 29] width 14 height 14
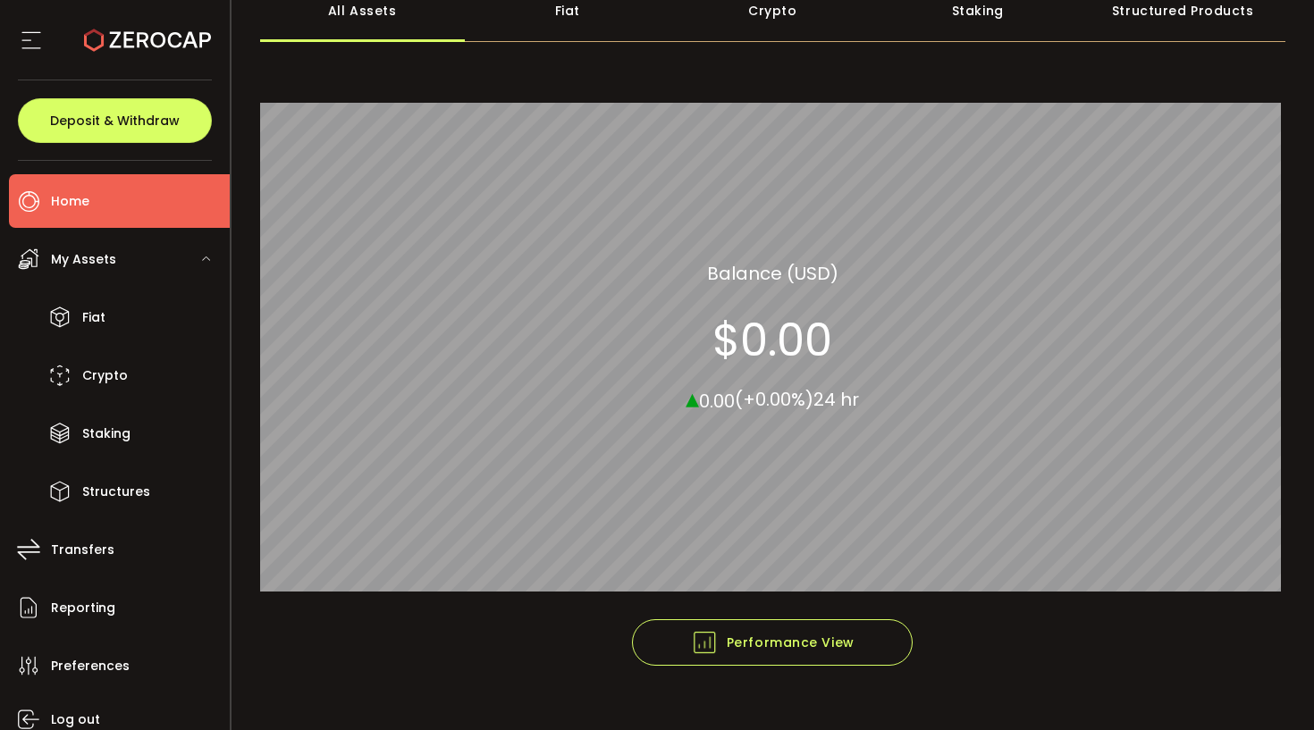
scroll to position [131, 0]
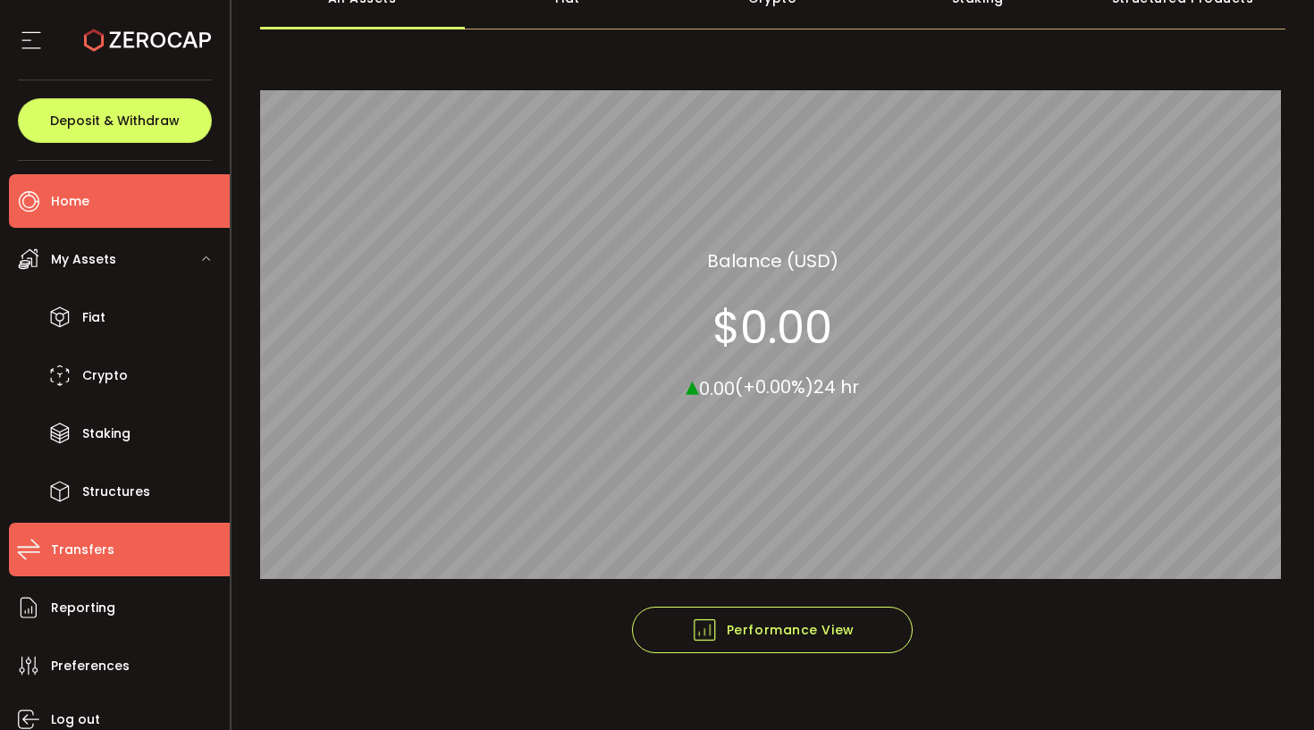
click at [138, 566] on li "Transfers" at bounding box center [119, 550] width 221 height 54
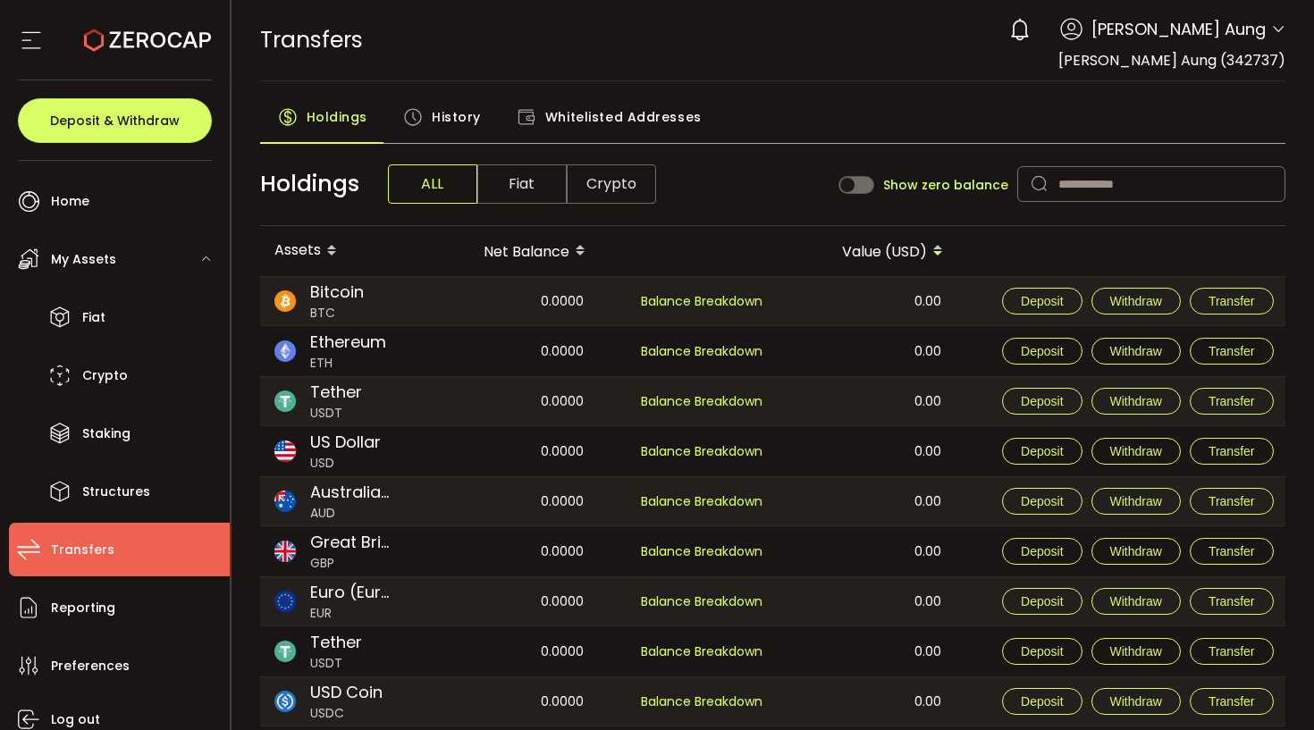
click at [453, 128] on span "History" at bounding box center [456, 117] width 49 height 36
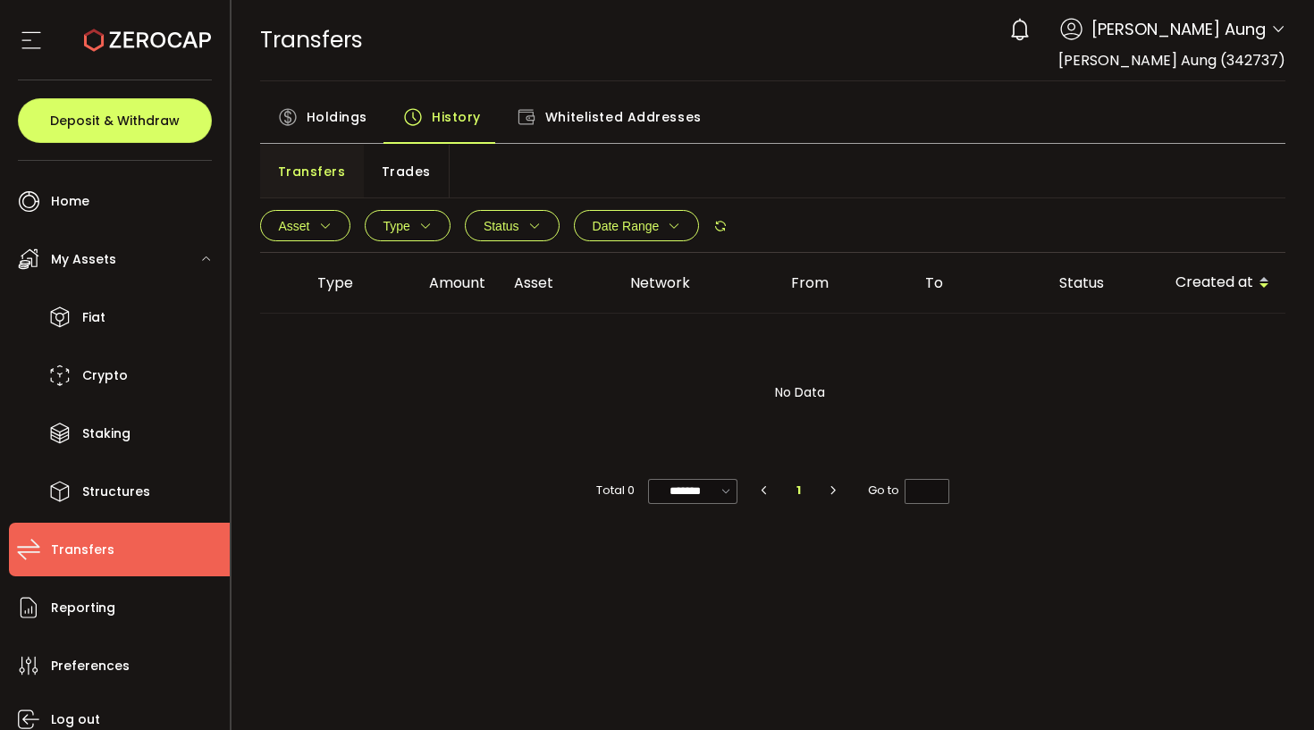
click at [1032, 24] on icon at bounding box center [1019, 29] width 25 height 25
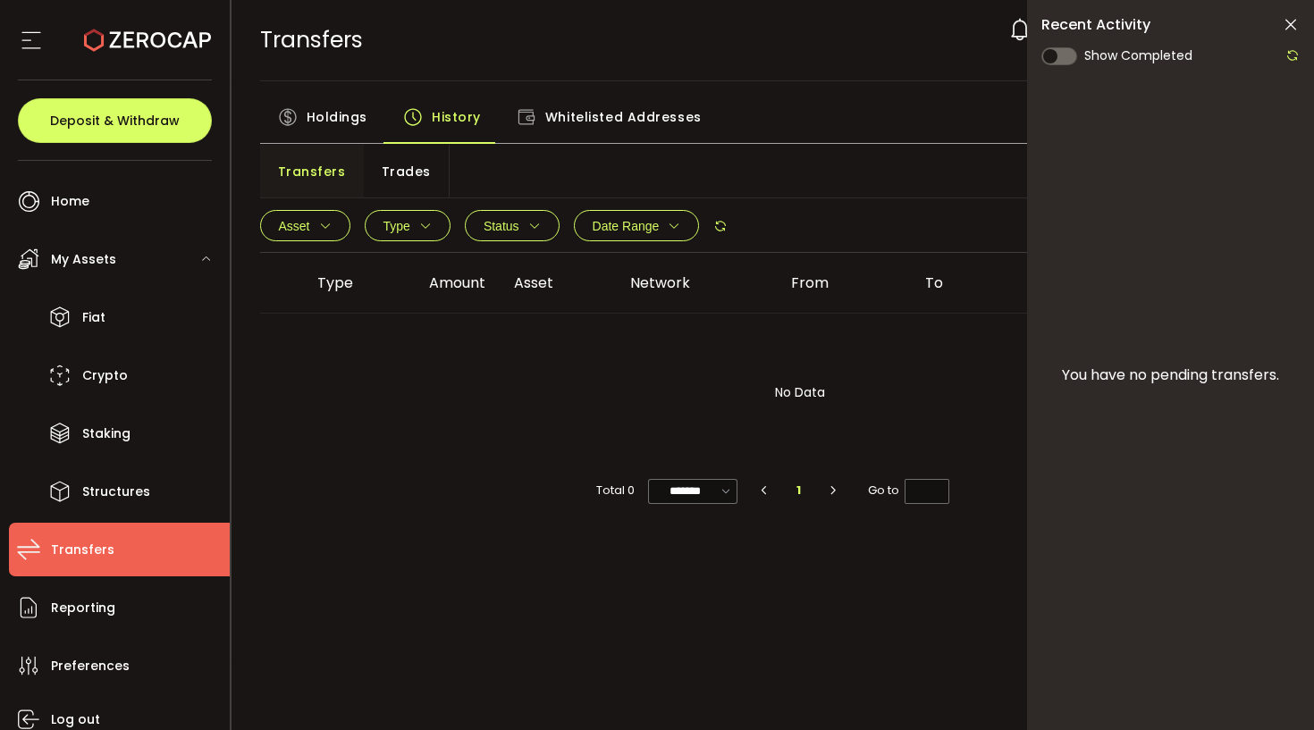
click at [1294, 13] on div "Recent Activity Show Completed You have no transaction history. You have no pen…" at bounding box center [1170, 402] width 287 height 804
click at [930, 139] on div "Holdings History Whitelisted Addresses" at bounding box center [773, 121] width 1026 height 45
click at [1297, 18] on icon at bounding box center [1291, 25] width 18 height 18
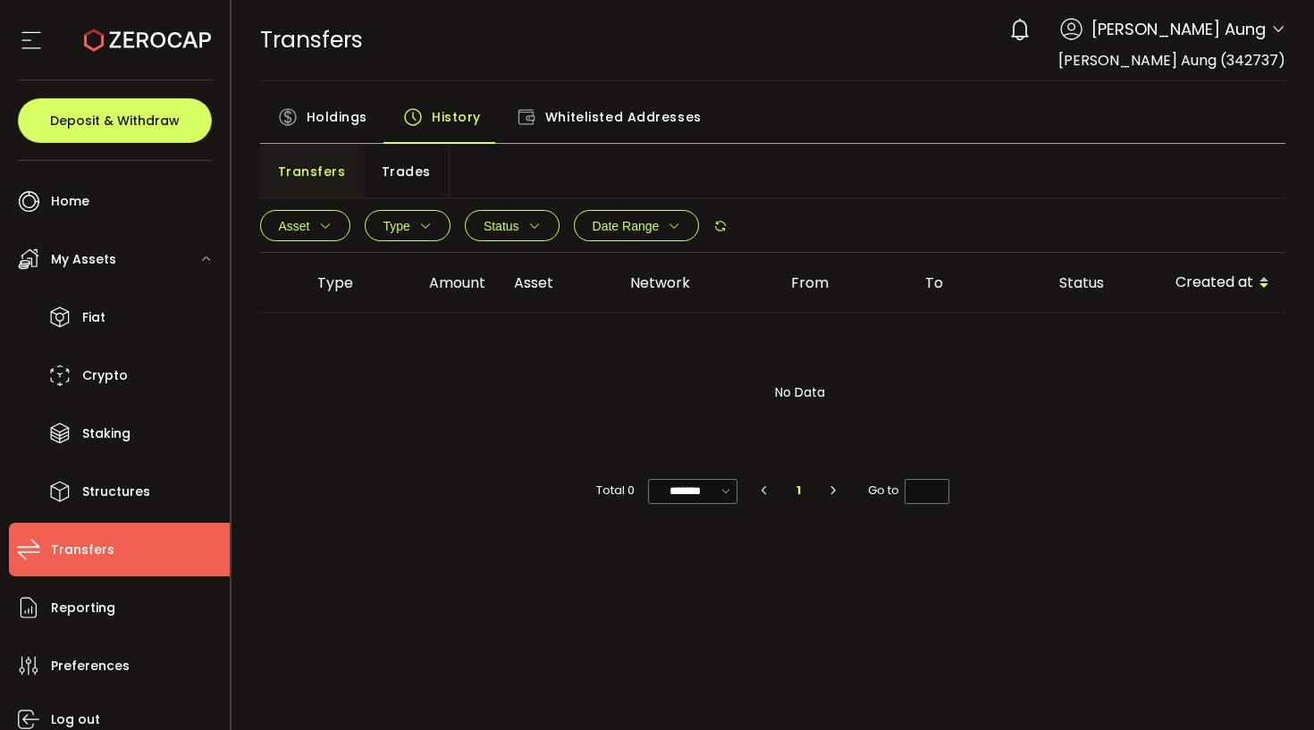
click at [34, 39] on icon at bounding box center [31, 40] width 27 height 27
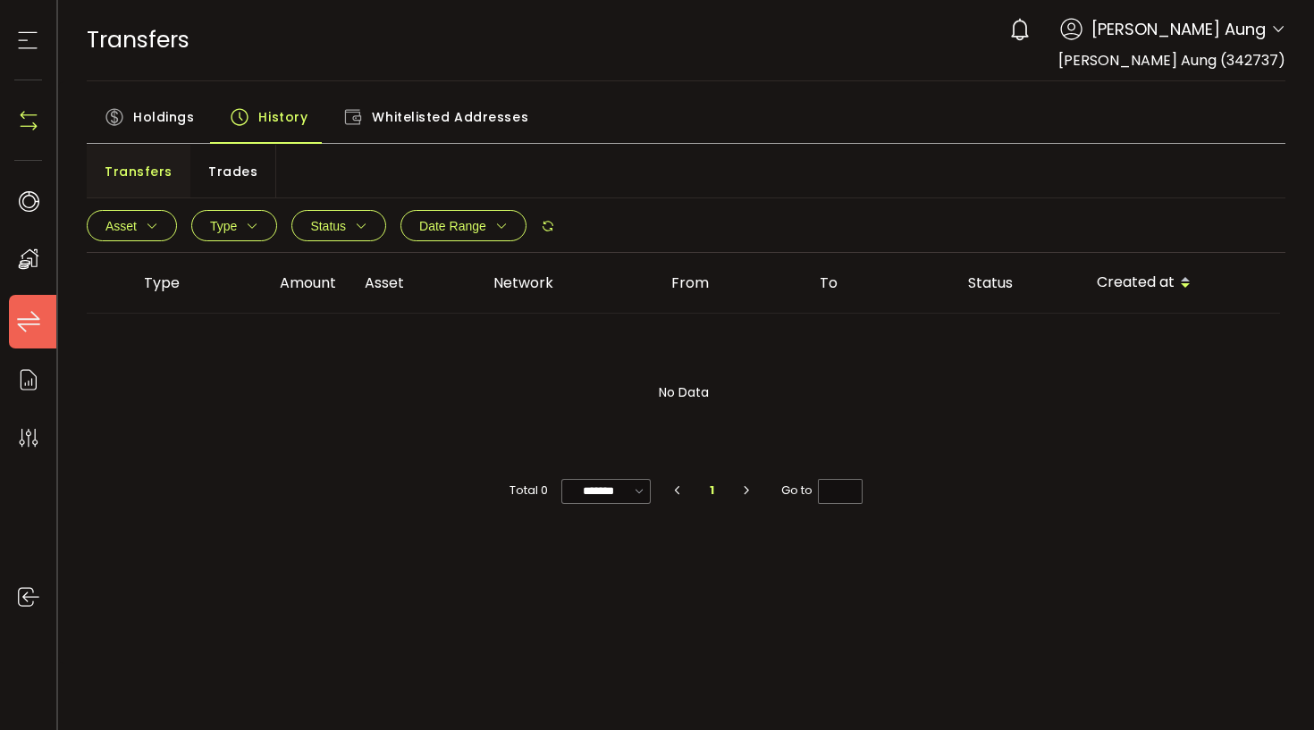
click at [20, 34] on icon at bounding box center [27, 40] width 27 height 27
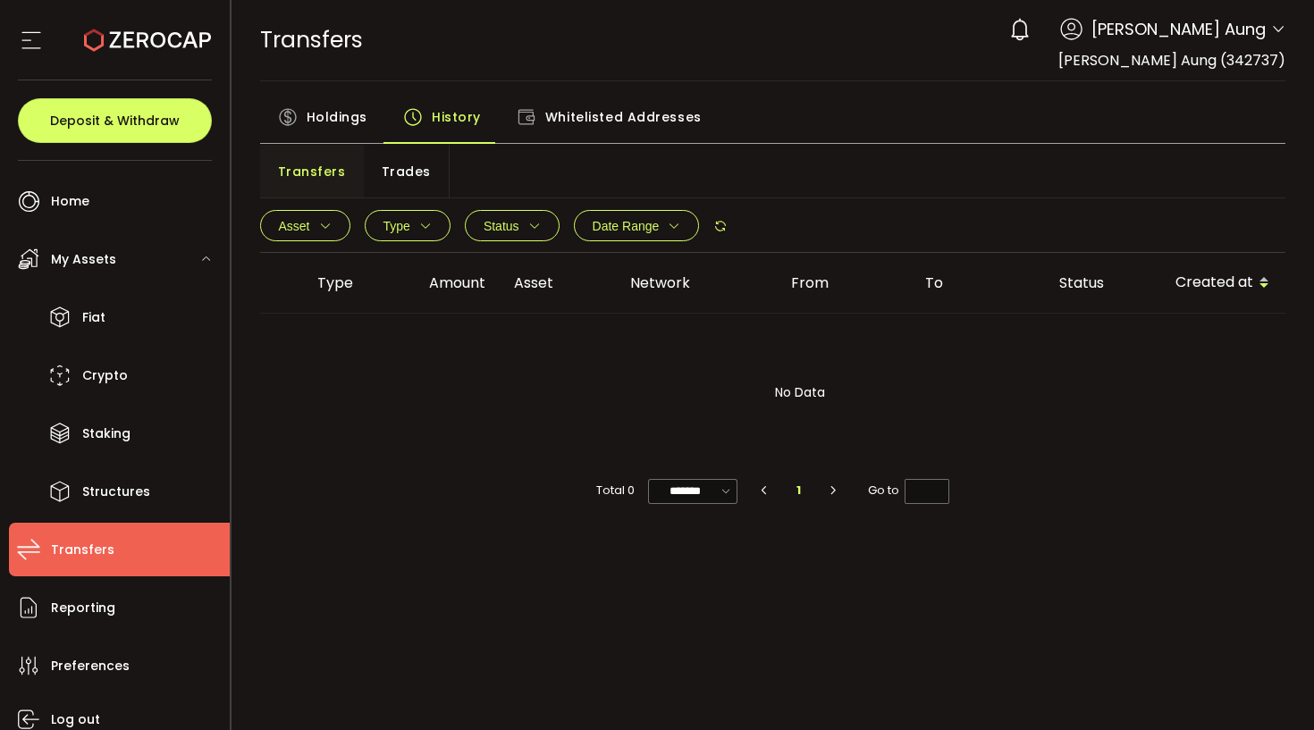
click at [338, 125] on span "Holdings" at bounding box center [337, 117] width 61 height 36
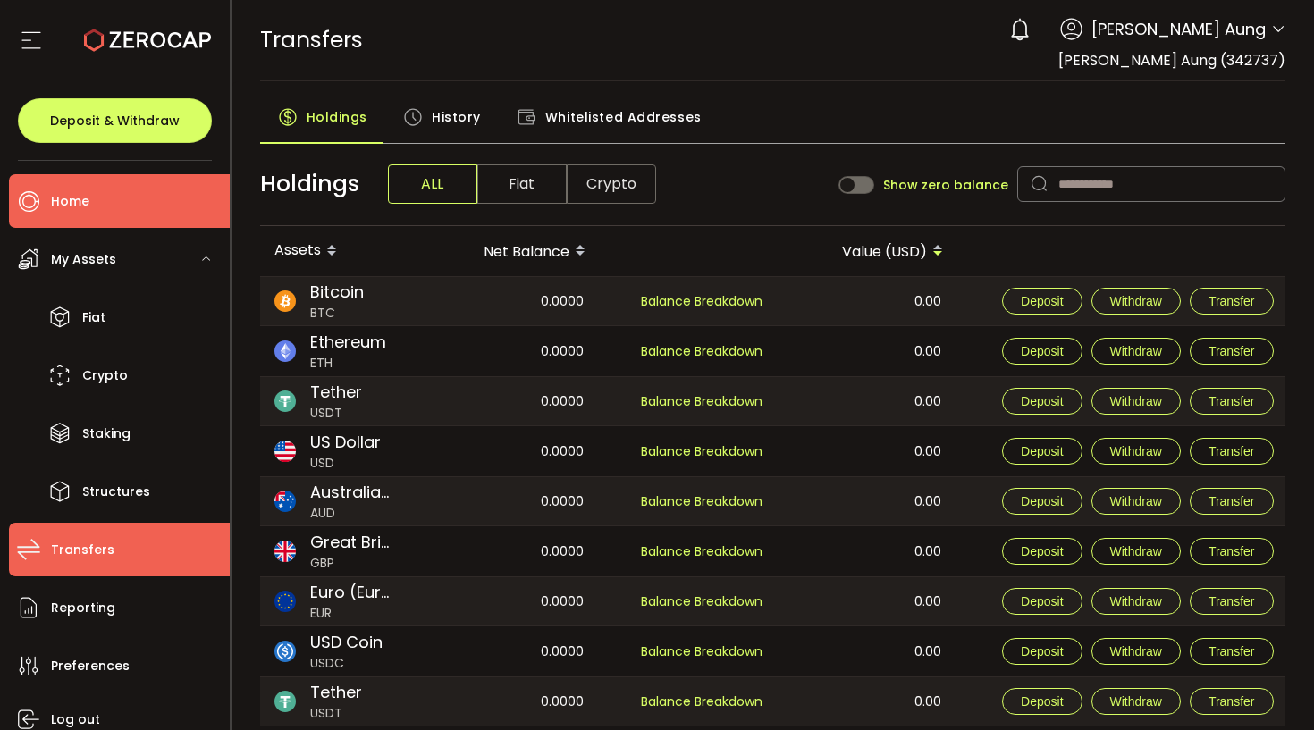
click at [162, 206] on li "Home" at bounding box center [119, 201] width 221 height 54
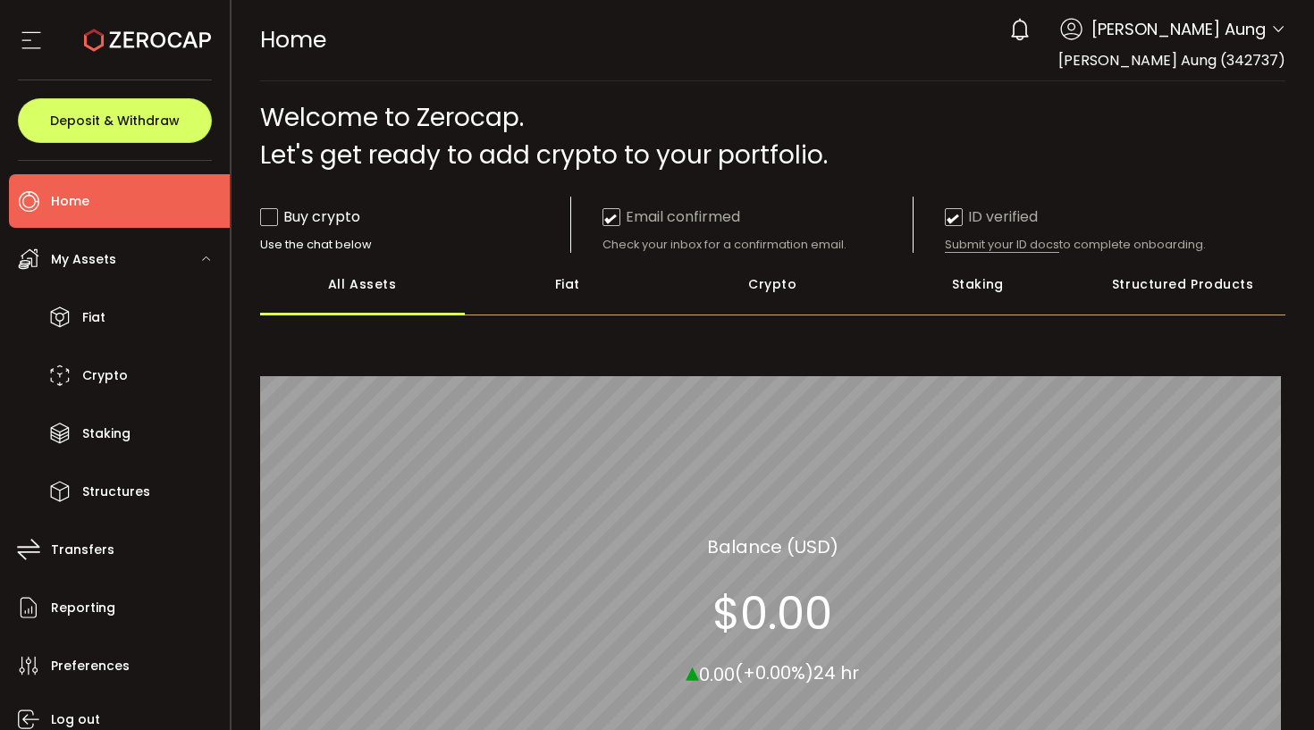
click at [605, 290] on div "Fiat" at bounding box center [568, 284] width 206 height 63
click at [765, 273] on div "Crypto" at bounding box center [773, 284] width 206 height 63
click at [403, 298] on div "All Assets" at bounding box center [363, 284] width 206 height 63
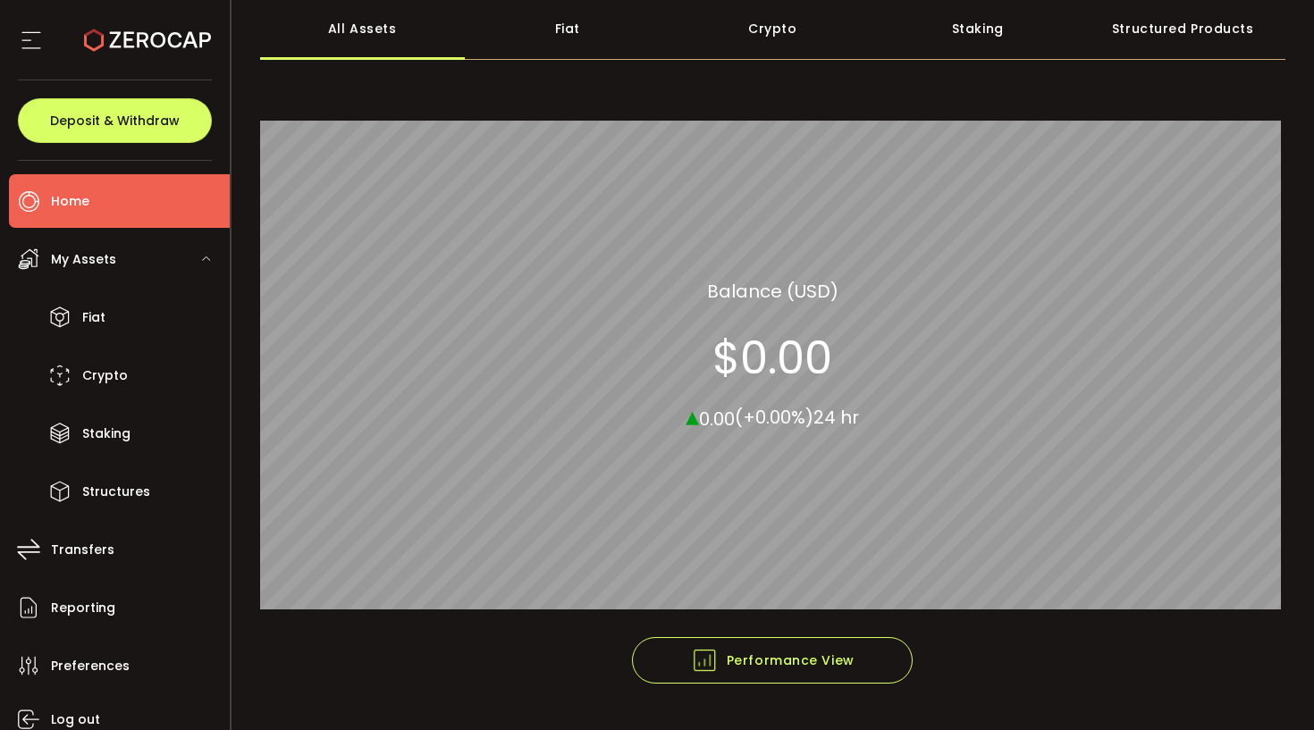
scroll to position [249, 0]
